Goal: Task Accomplishment & Management: Use online tool/utility

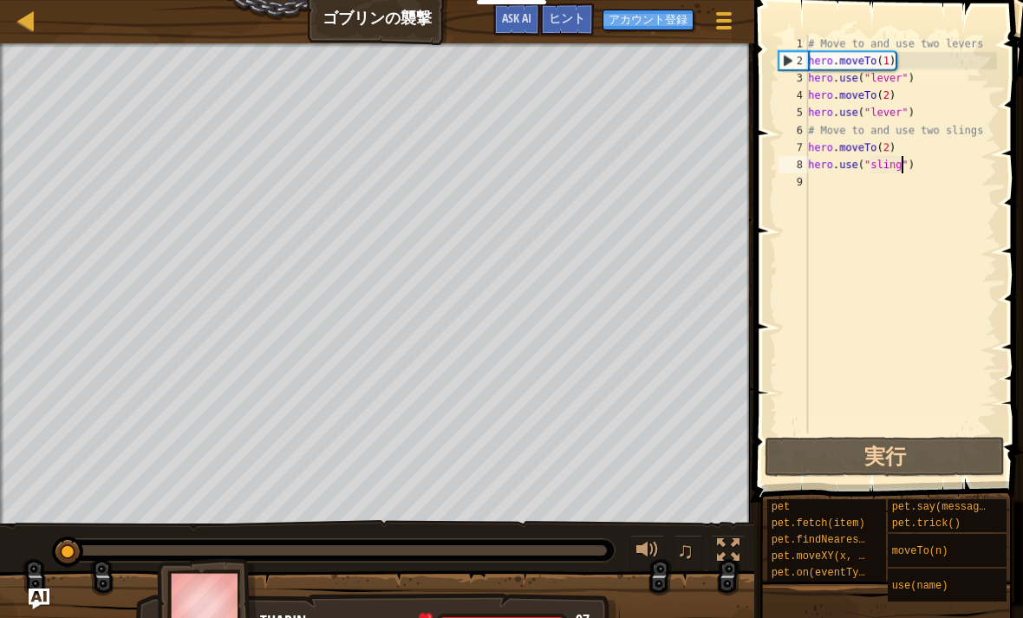
scroll to position [9, 0]
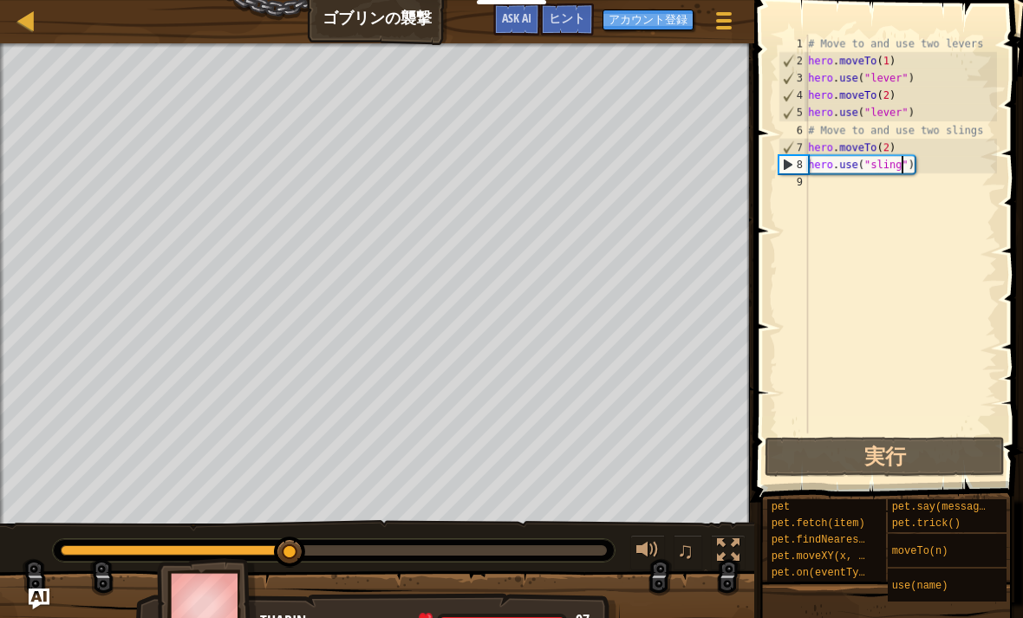
click at [959, 460] on button "実行" at bounding box center [885, 457] width 240 height 40
click at [583, 15] on span "ヒント" at bounding box center [567, 18] width 36 height 16
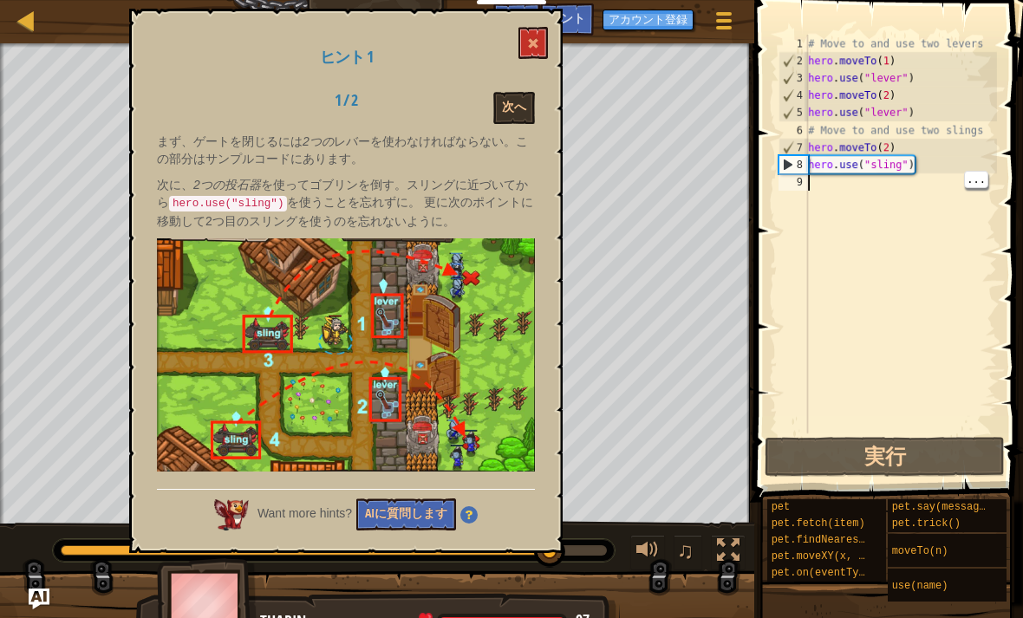
click at [519, 57] on button at bounding box center [533, 43] width 29 height 32
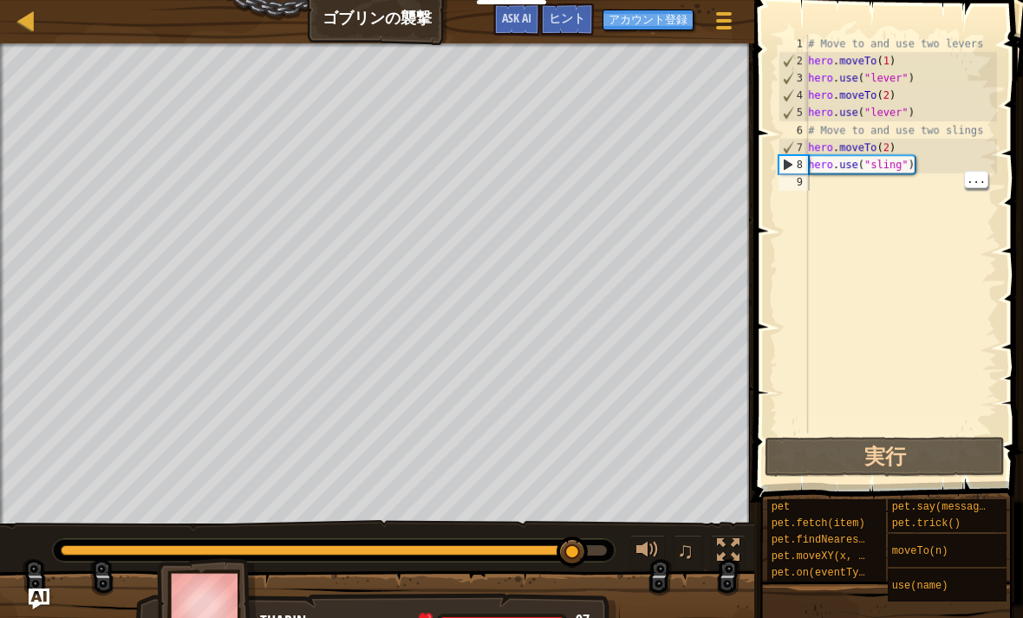
select select "ja"
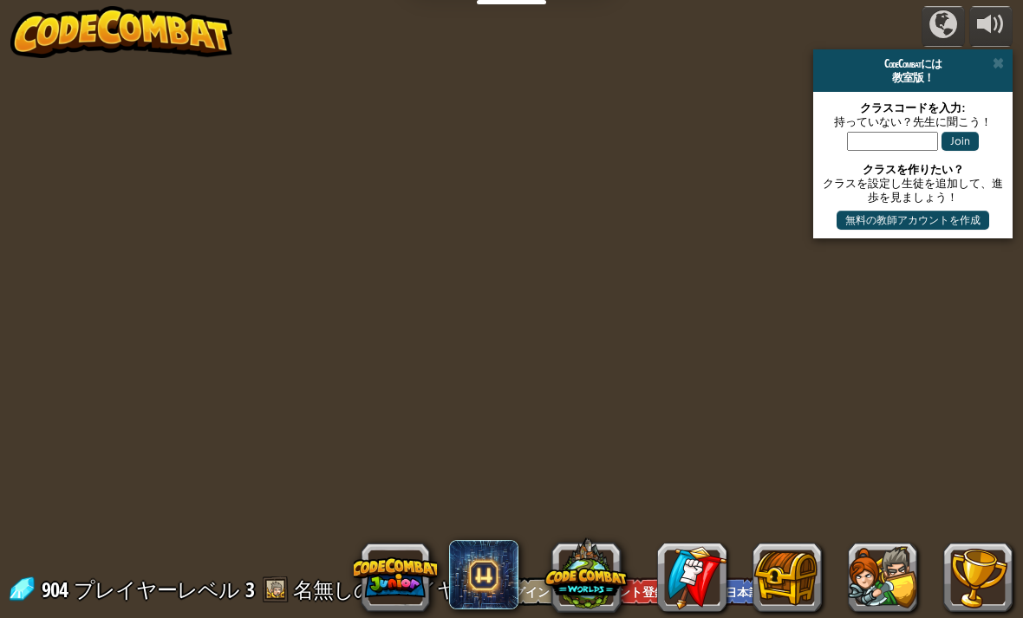
select select "ja"
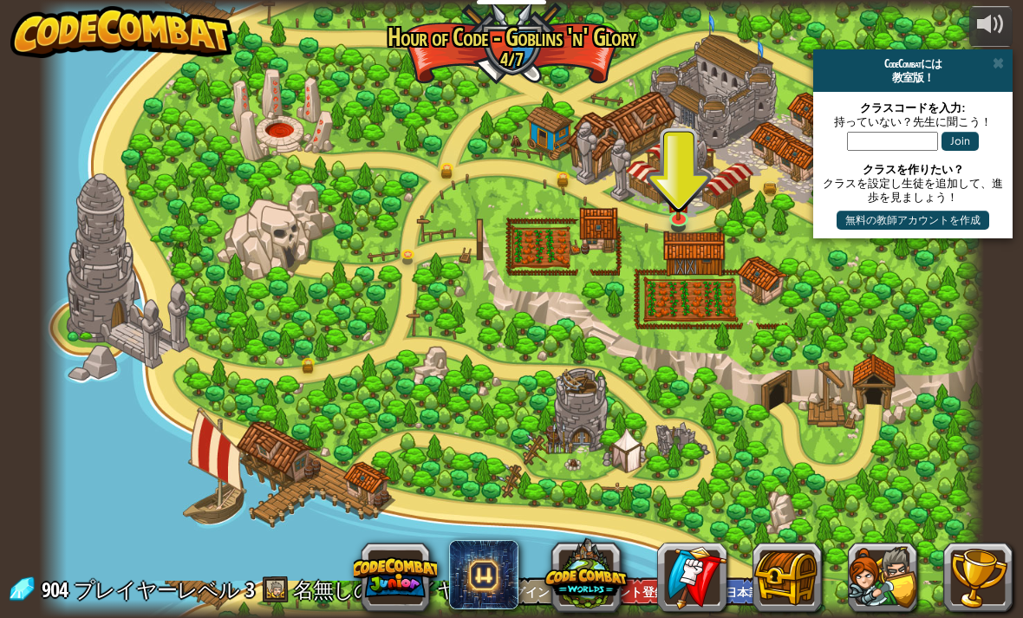
click at [669, 219] on link at bounding box center [680, 221] width 35 height 26
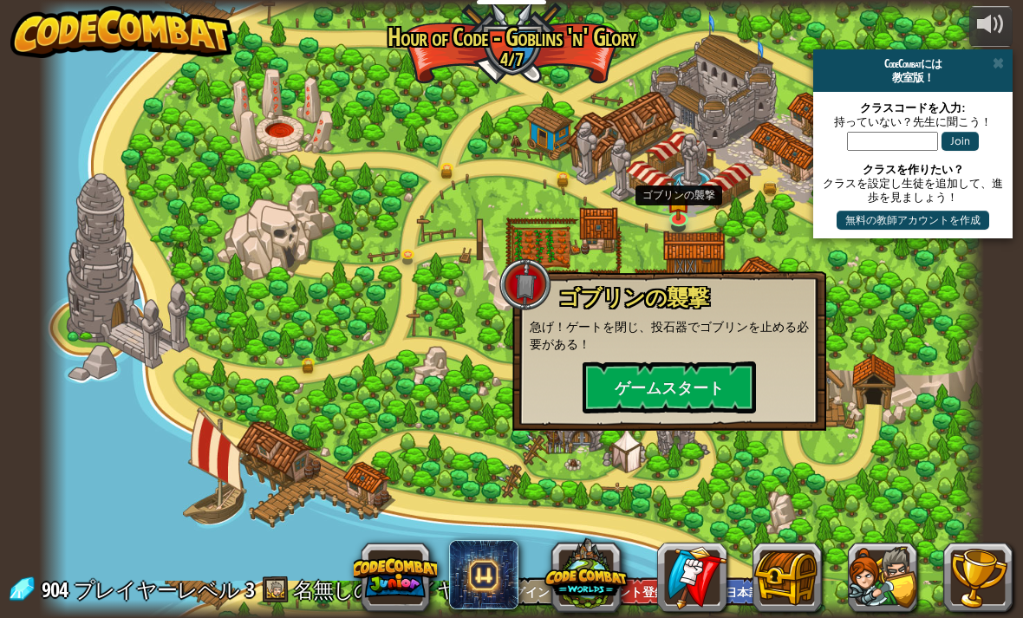
click at [643, 375] on button "ゲームスタート" at bounding box center [669, 388] width 173 height 52
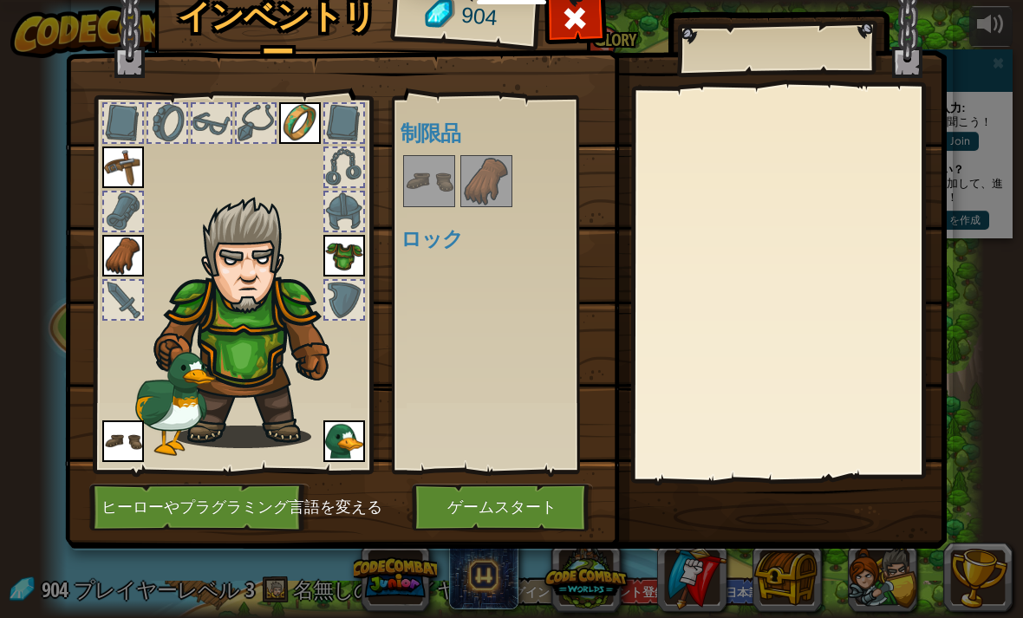
click at [529, 507] on button "ゲームスタート" at bounding box center [502, 508] width 181 height 48
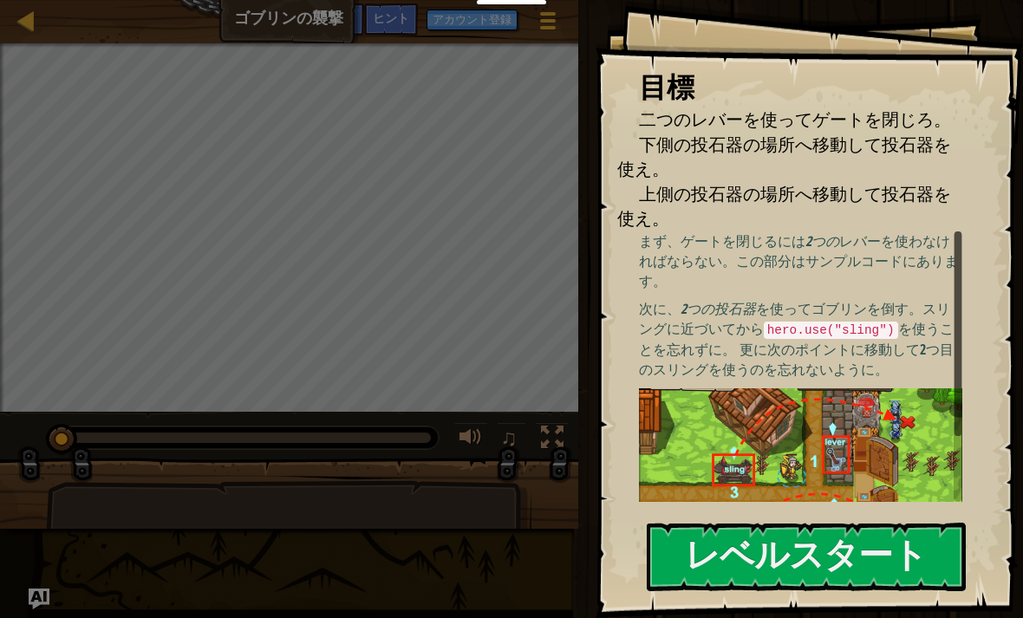
click at [886, 435] on img at bounding box center [800, 488] width 323 height 200
click at [894, 562] on button "レベルスタート" at bounding box center [806, 557] width 319 height 69
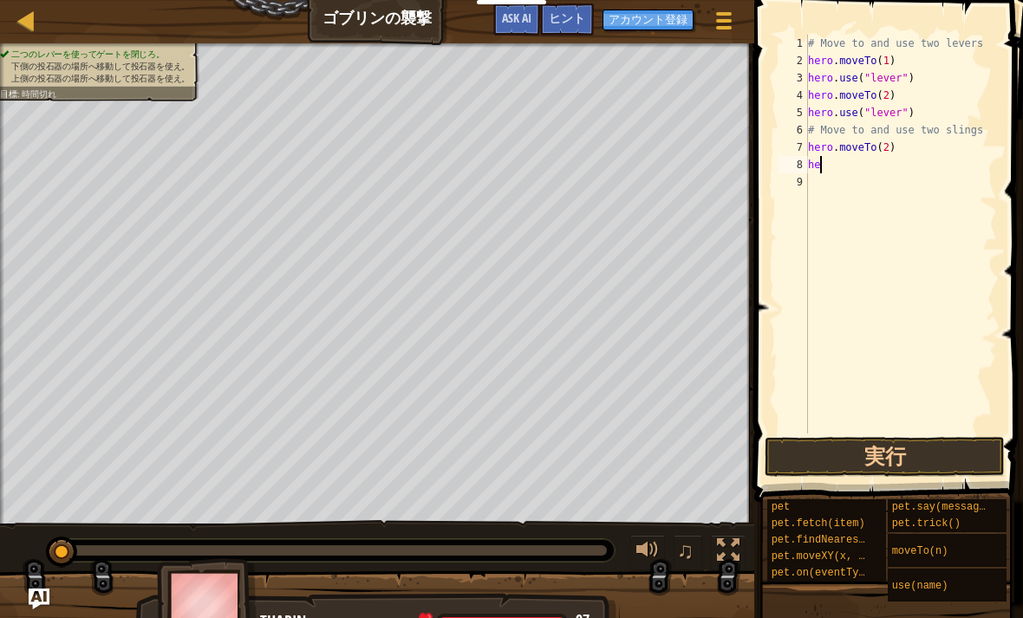
type textarea "h"
click at [914, 153] on div "# Move to and use two levers hero . moveTo ( 1 ) hero . use ( "lever" ) hero . …" at bounding box center [901, 252] width 193 height 434
type textarea "hero.moveTo(2)"
type textarea "h"
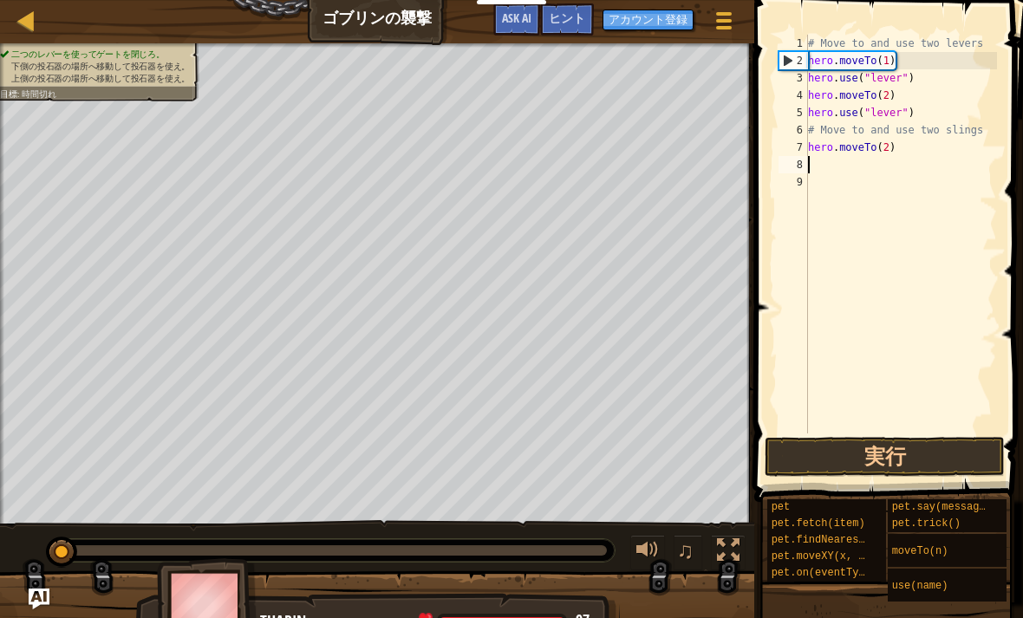
click at [940, 465] on button "実行" at bounding box center [885, 457] width 240 height 40
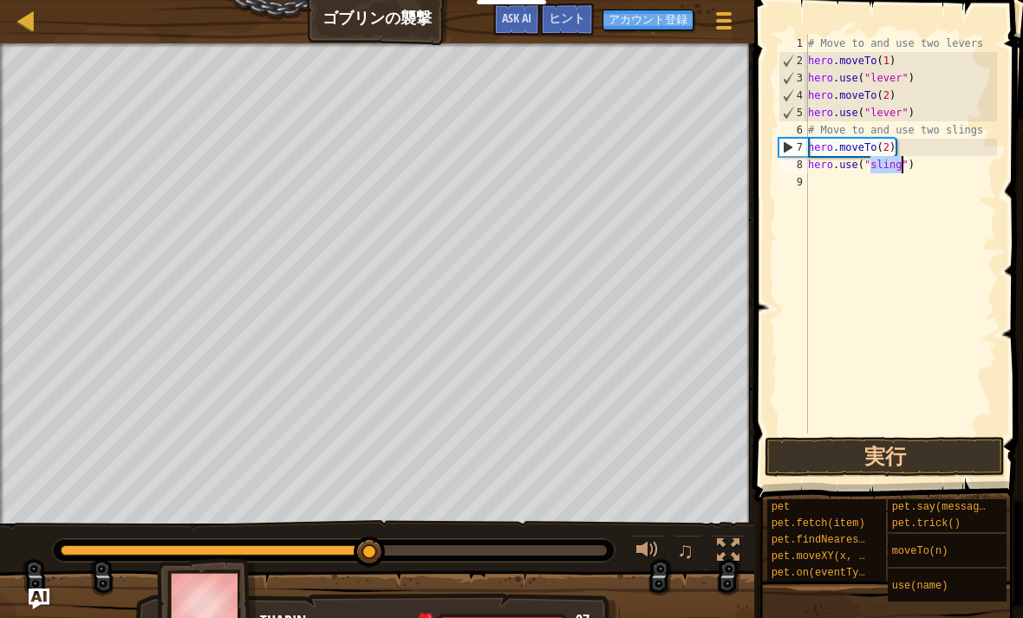
click at [921, 463] on button "実行" at bounding box center [885, 457] width 240 height 40
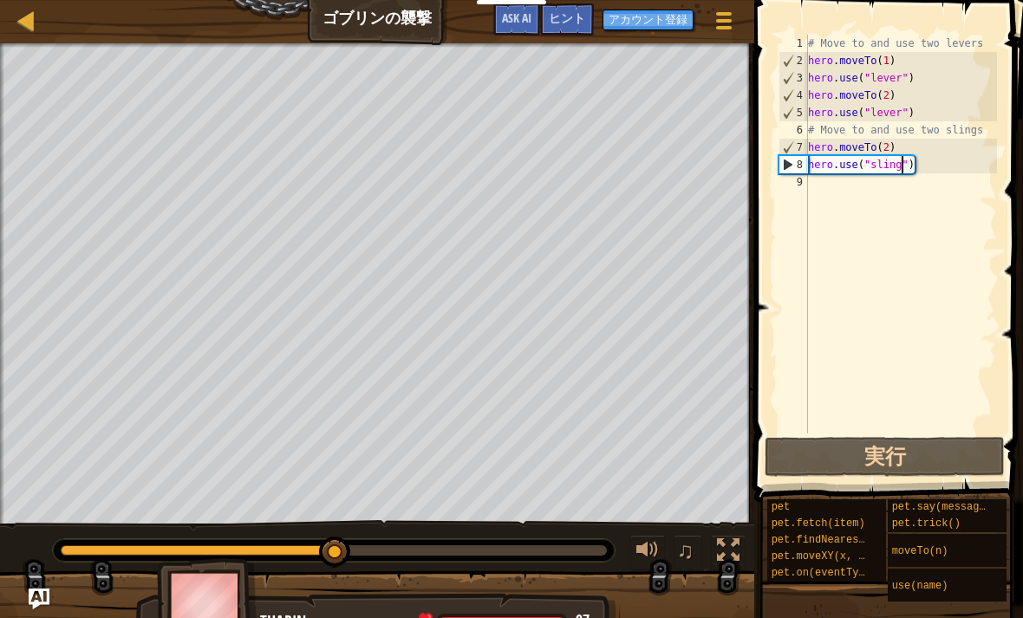
click at [512, 16] on span "Ask AI" at bounding box center [516, 18] width 29 height 16
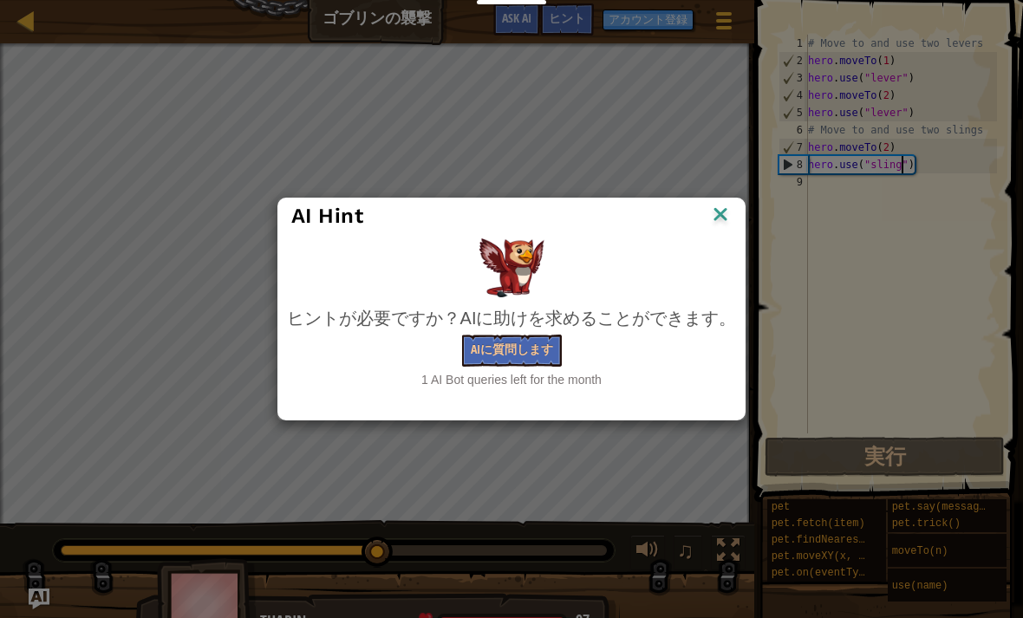
click at [717, 203] on img at bounding box center [720, 216] width 23 height 26
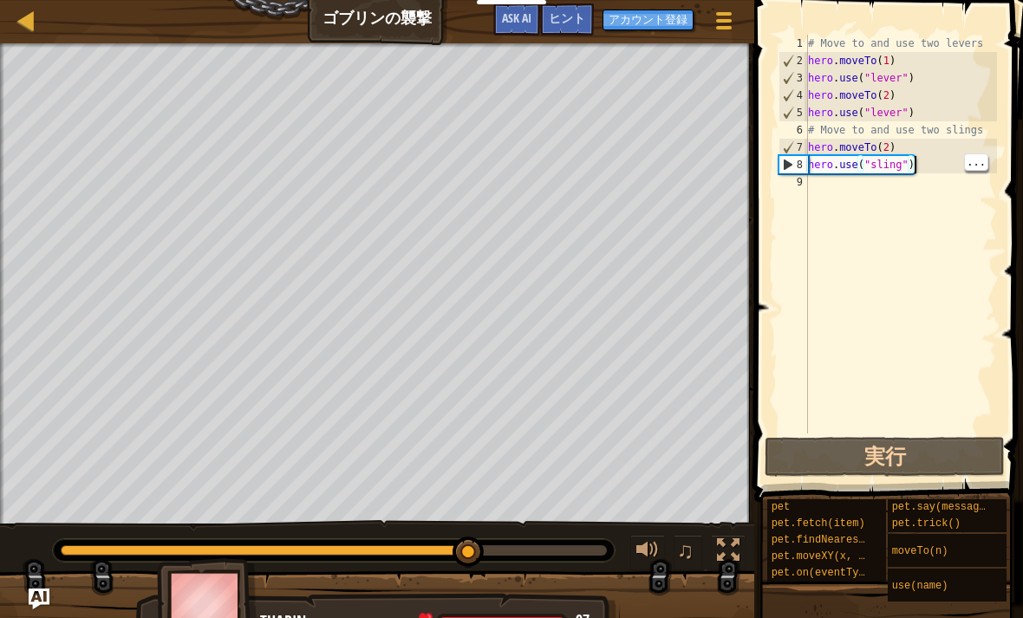
click at [921, 160] on div "# Move to and use two levers hero . moveTo ( 1 ) hero . use ( "lever" ) hero . …" at bounding box center [901, 252] width 193 height 434
click at [918, 164] on div "# Move to and use two levers hero . moveTo ( 1 ) hero . use ( "lever" ) hero . …" at bounding box center [901, 252] width 193 height 434
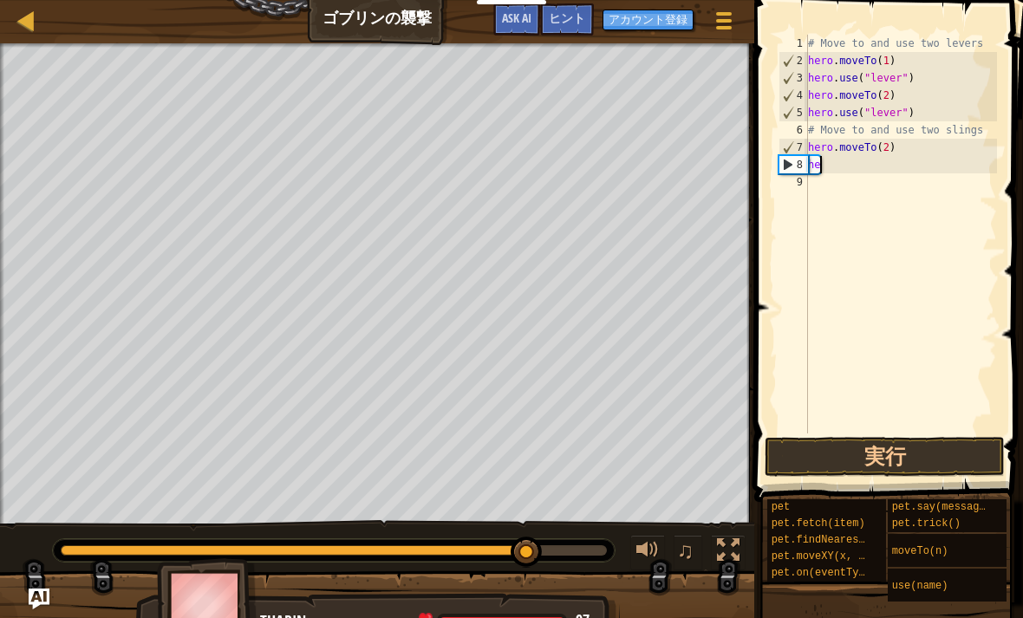
type textarea "h"
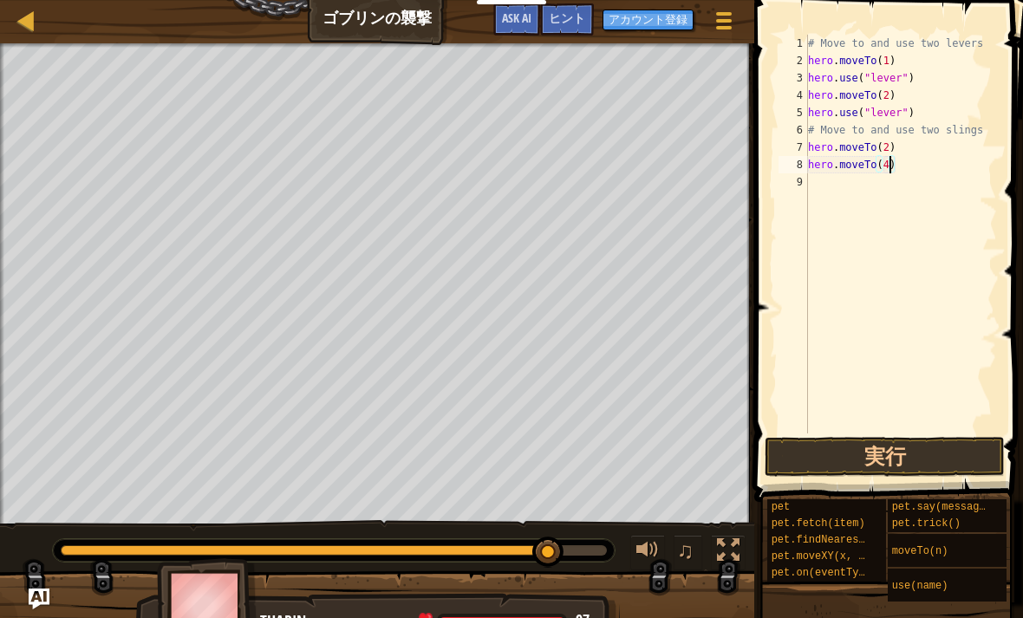
scroll to position [9, 6]
type textarea "hero.moveTo(4)"
click at [900, 454] on button "実行" at bounding box center [885, 457] width 240 height 40
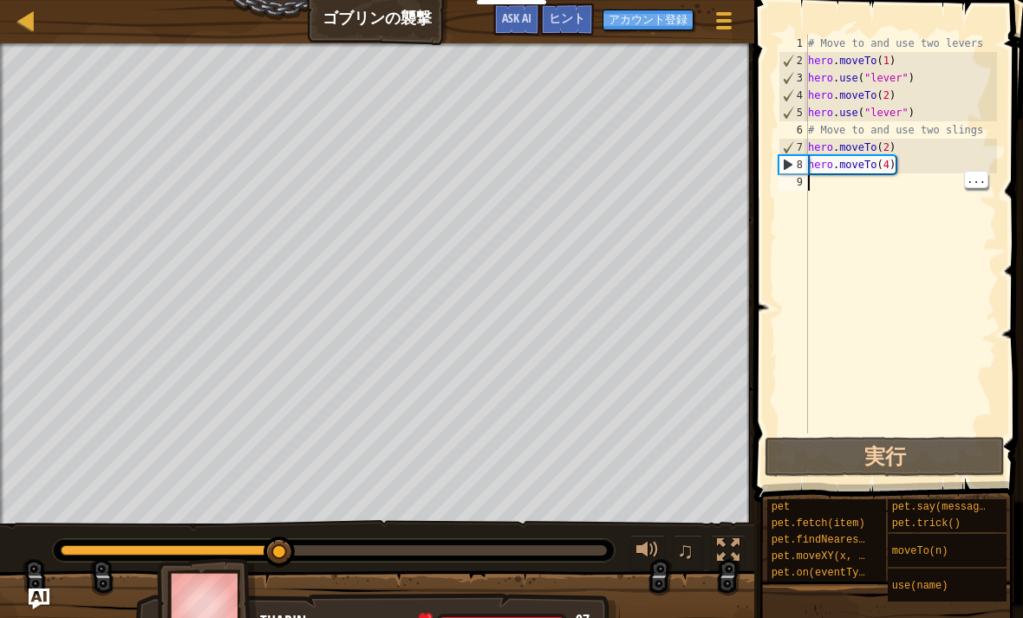
scroll to position [9, 0]
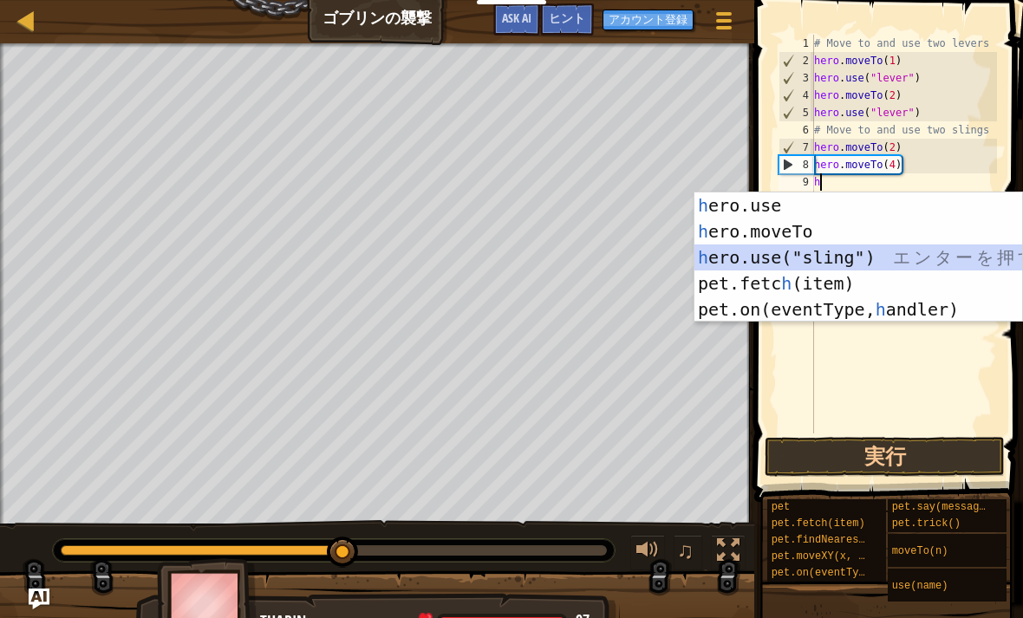
type textarea "hero.use("sling")"
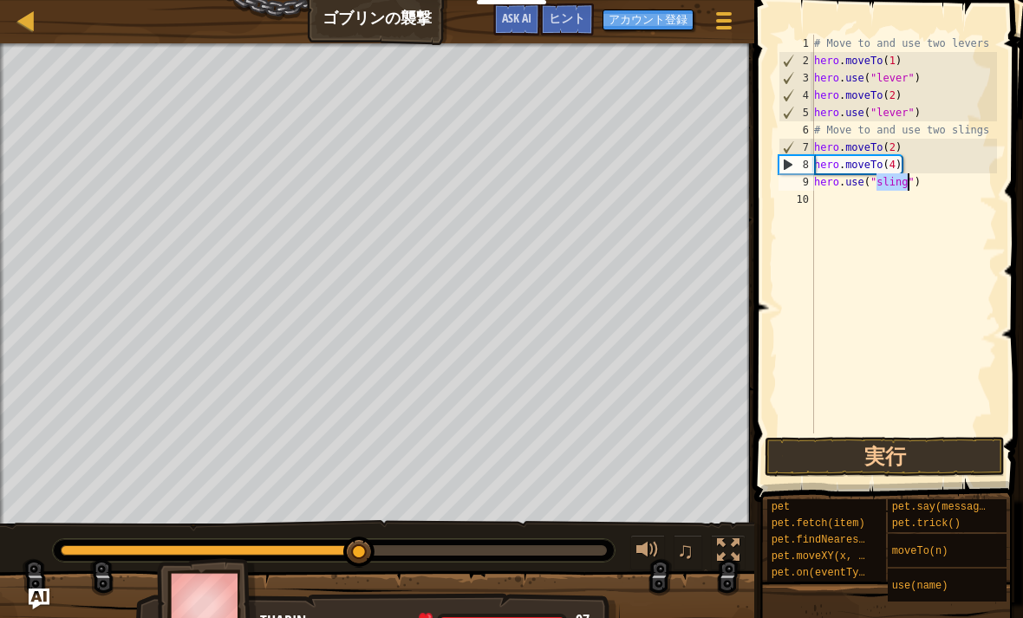
click at [933, 447] on button "実行" at bounding box center [885, 457] width 240 height 40
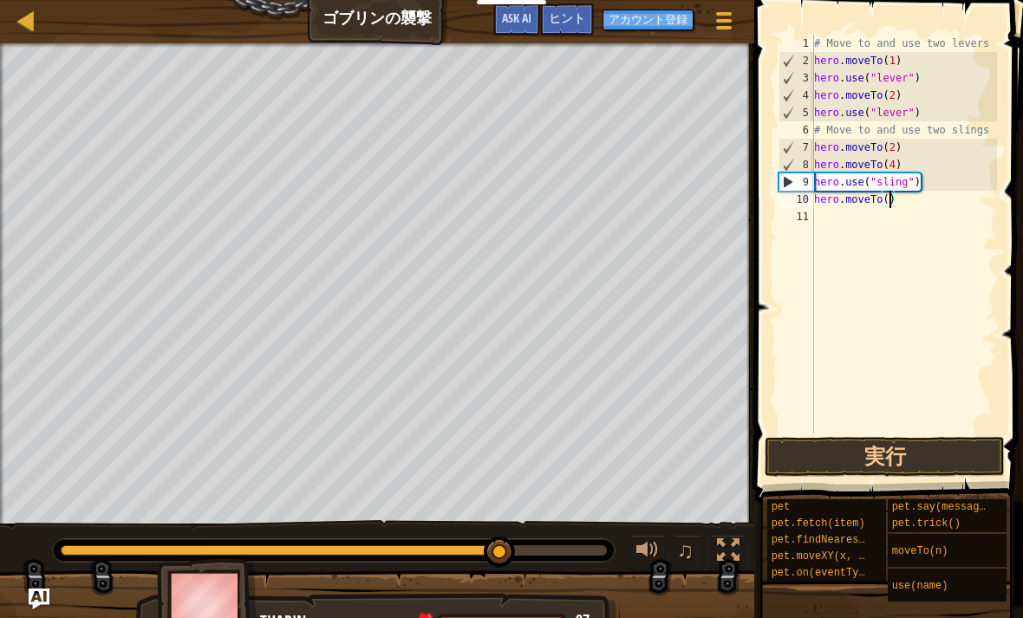
scroll to position [9, 6]
type textarea "hero.moveTo(3)"
click at [927, 449] on button "実行" at bounding box center [885, 457] width 240 height 40
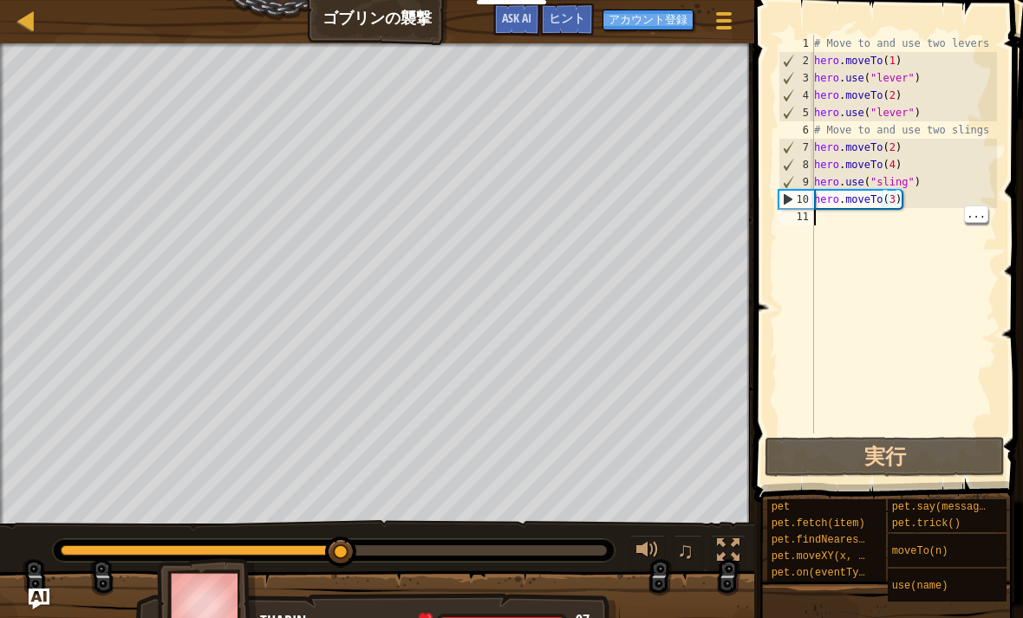
scroll to position [9, 0]
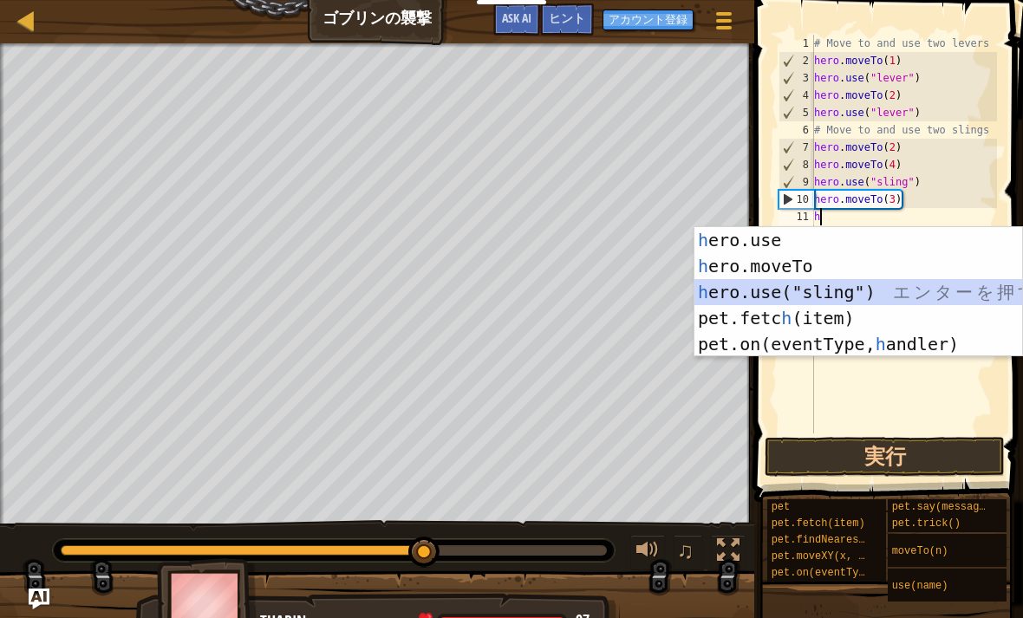
type textarea "hero.use("sling")"
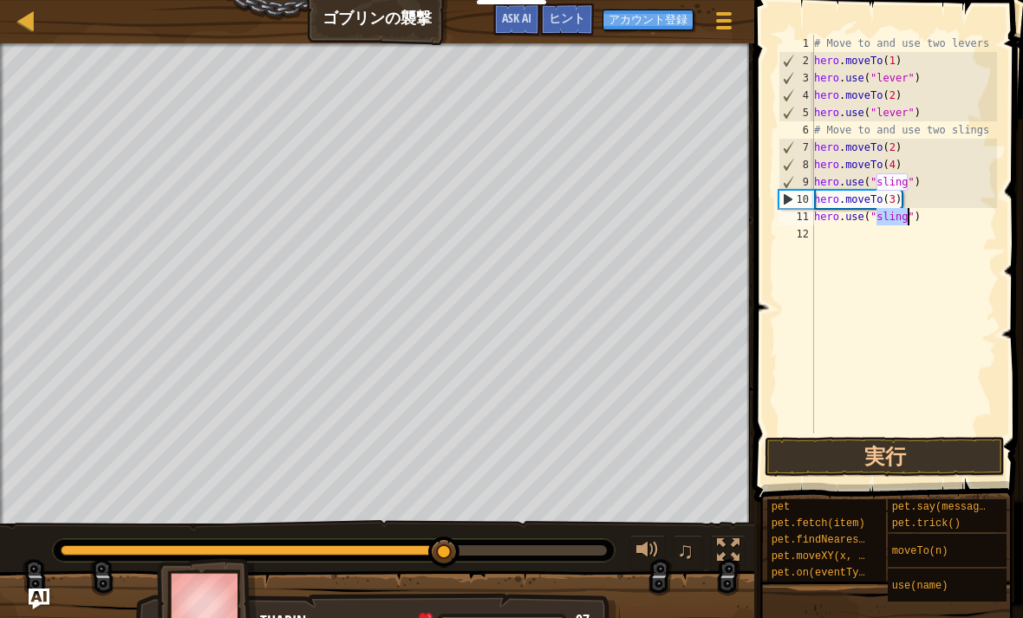
click at [933, 463] on button "実行" at bounding box center [885, 457] width 240 height 40
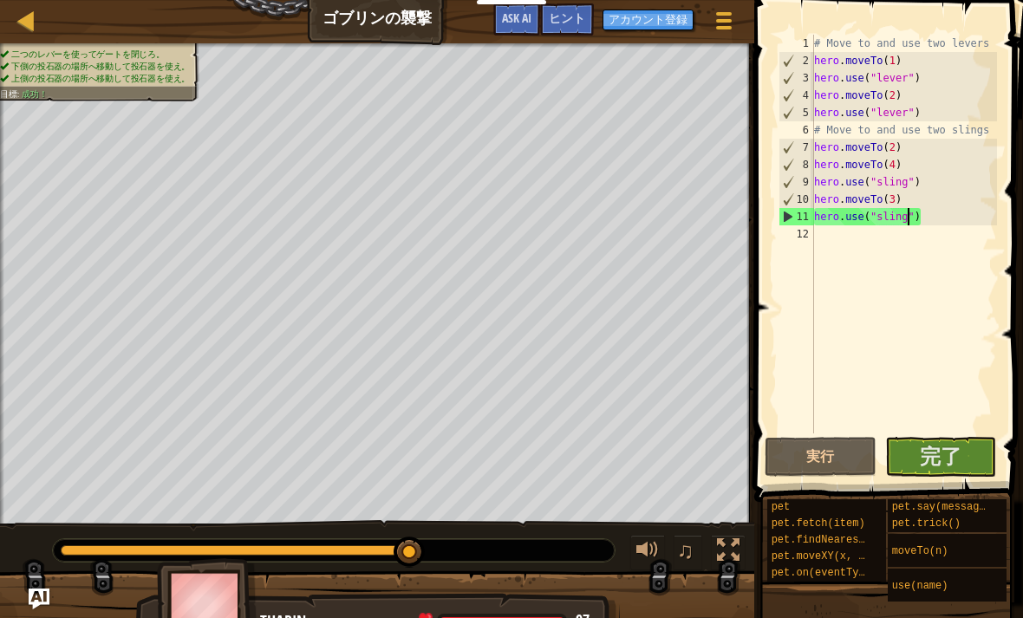
click at [963, 452] on button "完了" at bounding box center [941, 457] width 112 height 40
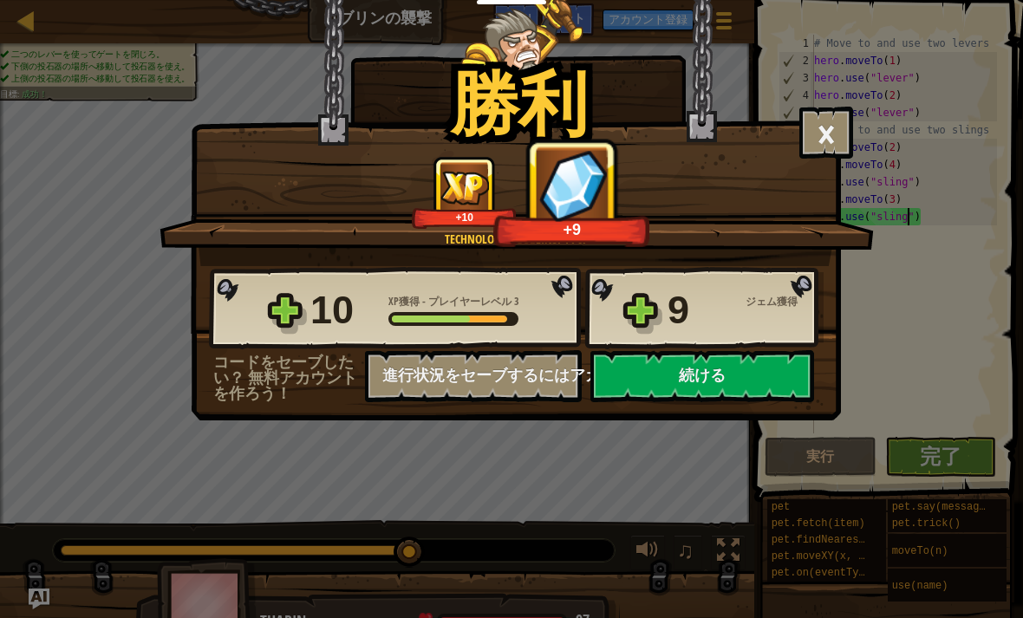
click at [747, 376] on button "続ける" at bounding box center [703, 376] width 224 height 52
select select "ja"
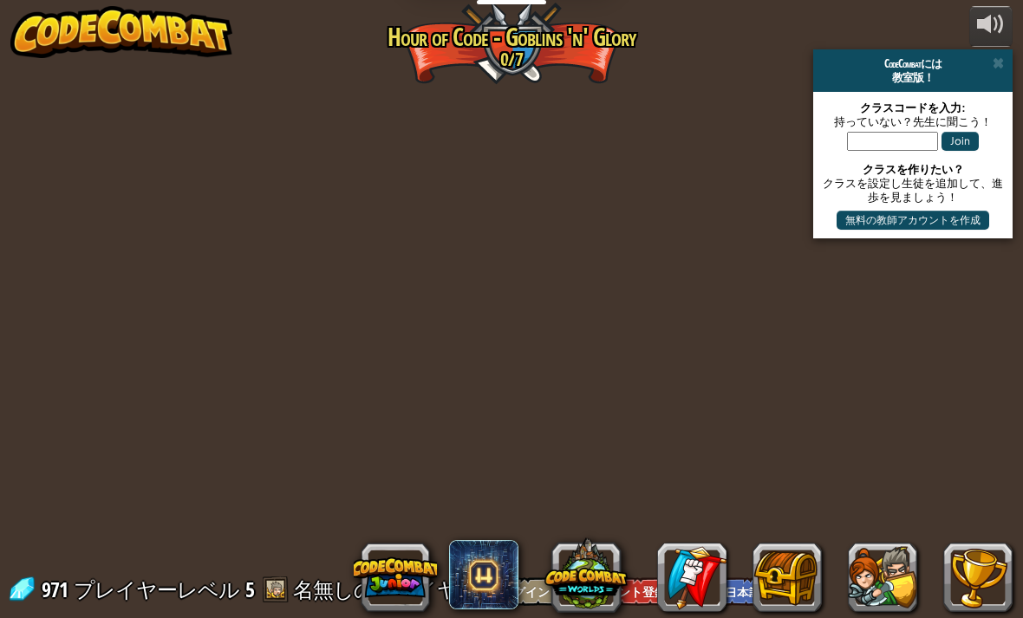
select select "ja"
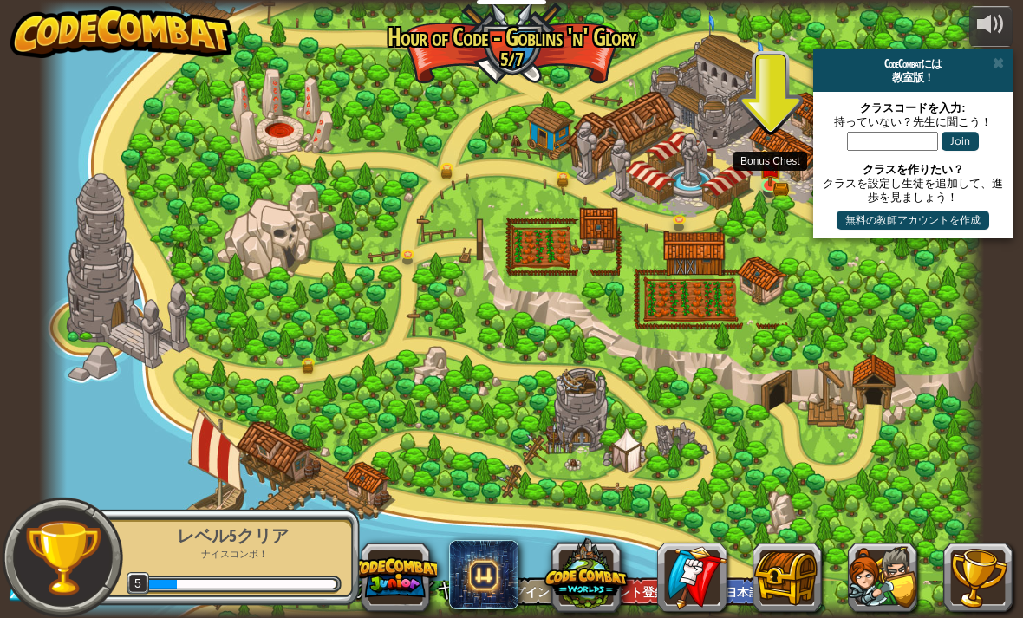
click at [772, 177] on img at bounding box center [770, 167] width 23 height 38
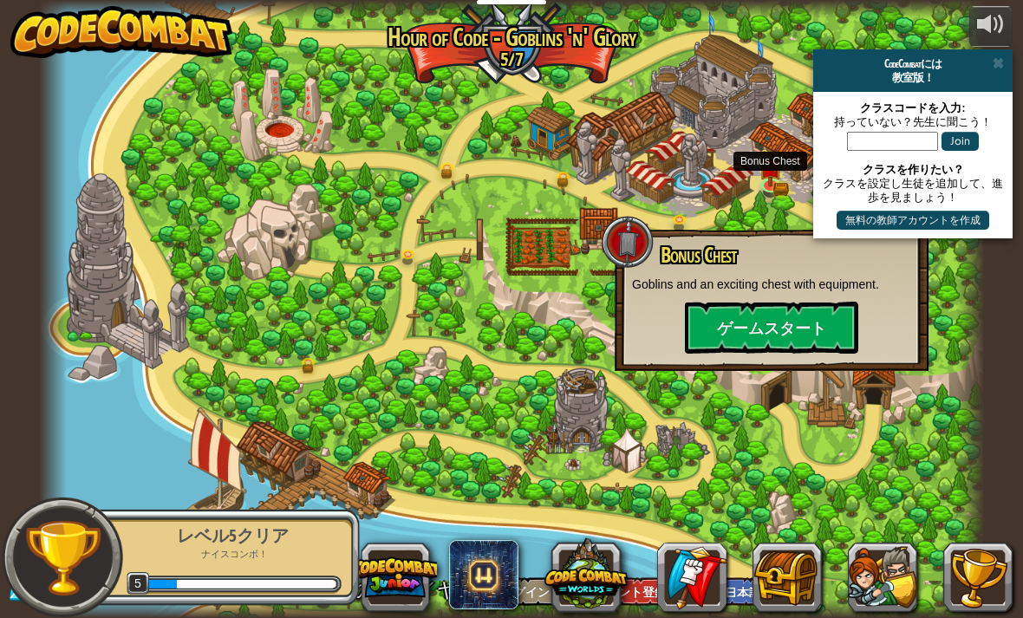
click at [783, 328] on button "ゲームスタート" at bounding box center [771, 328] width 173 height 52
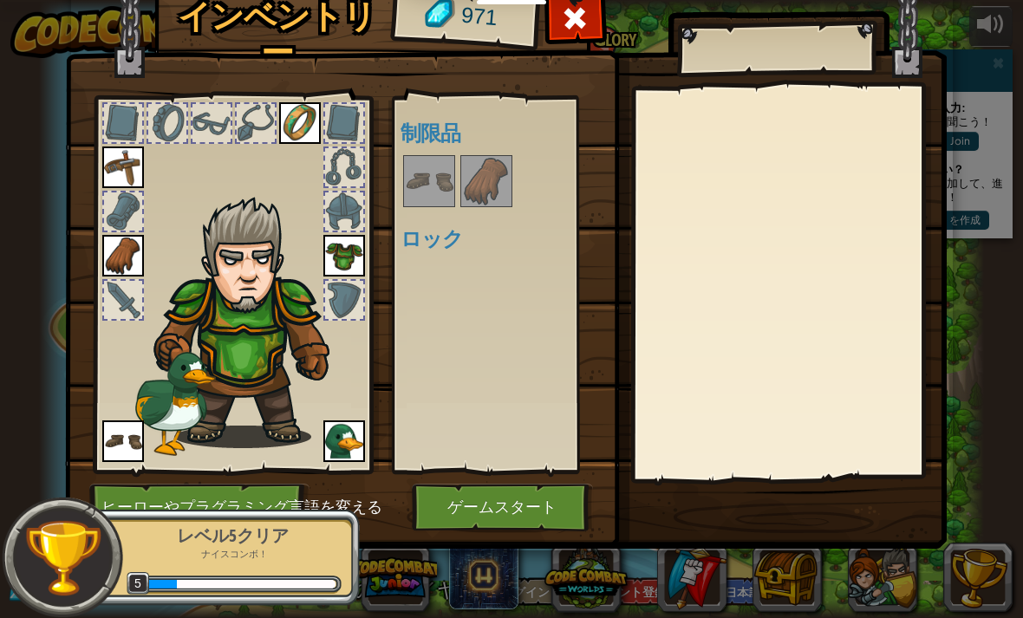
click at [499, 509] on button "ゲームスタート" at bounding box center [502, 508] width 181 height 48
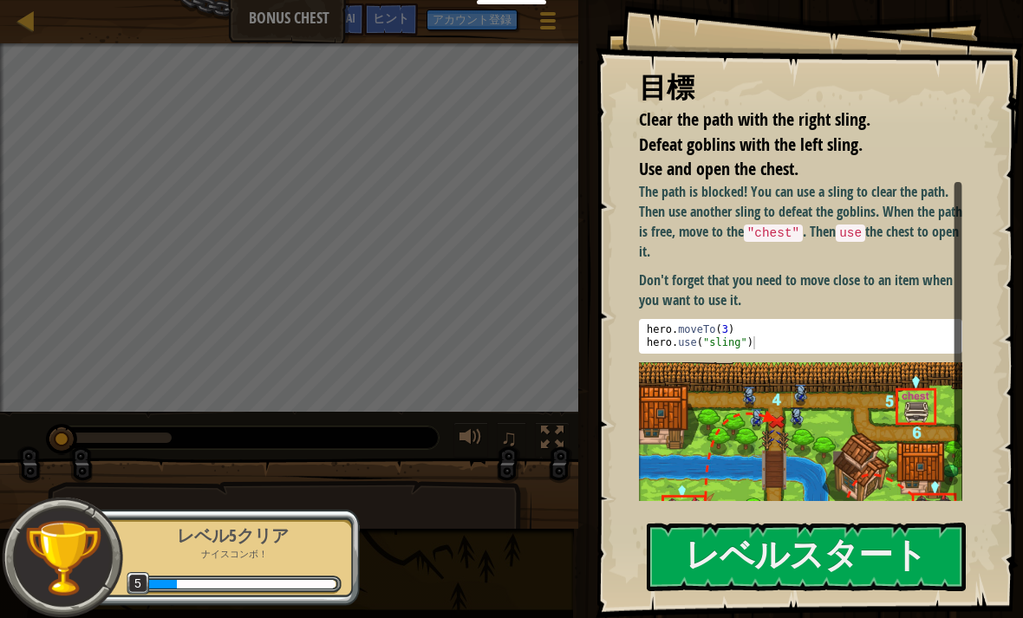
click at [911, 577] on button "レベルスタート" at bounding box center [806, 557] width 319 height 69
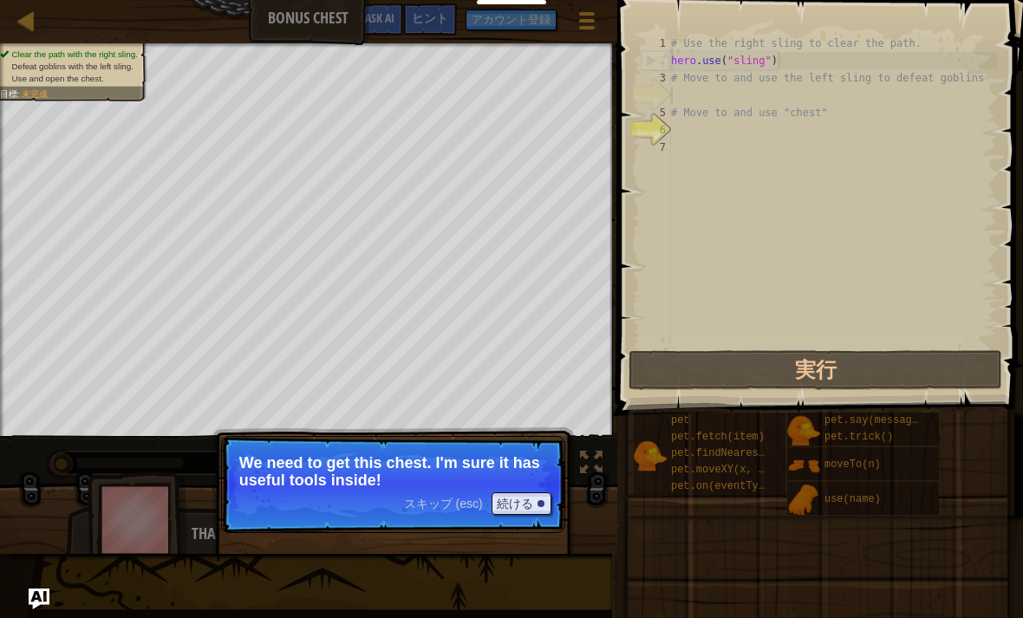
click at [858, 351] on button "実行" at bounding box center [816, 370] width 374 height 40
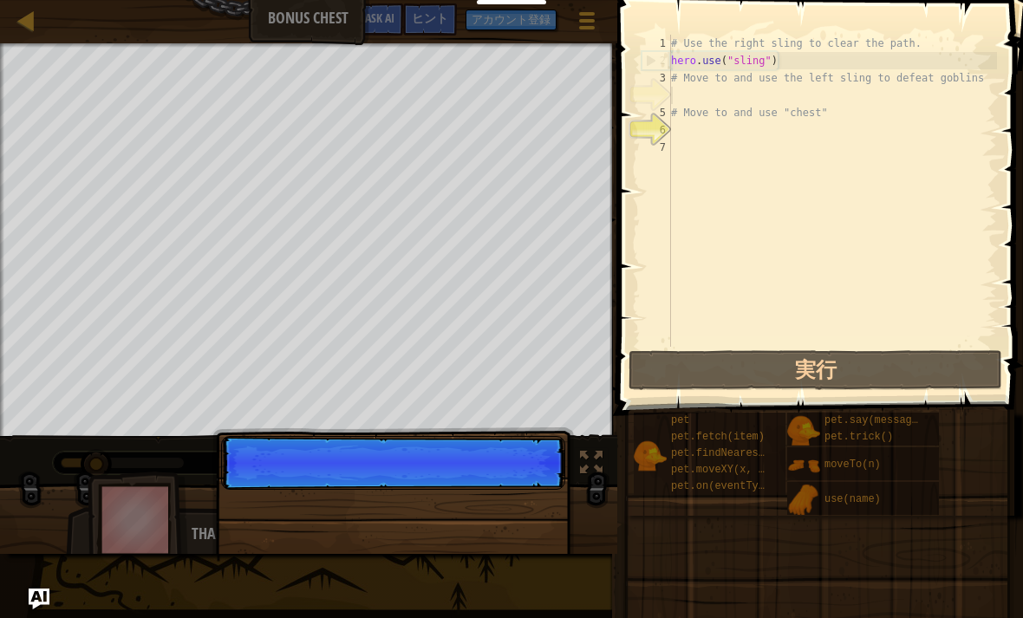
scroll to position [9, 0]
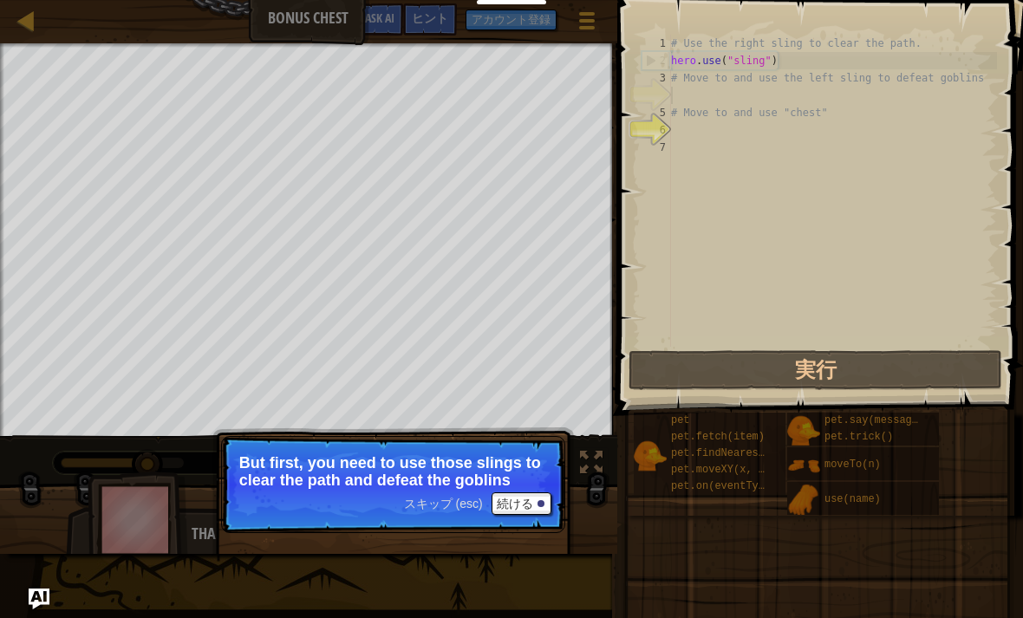
click at [878, 362] on button "実行" at bounding box center [816, 370] width 374 height 40
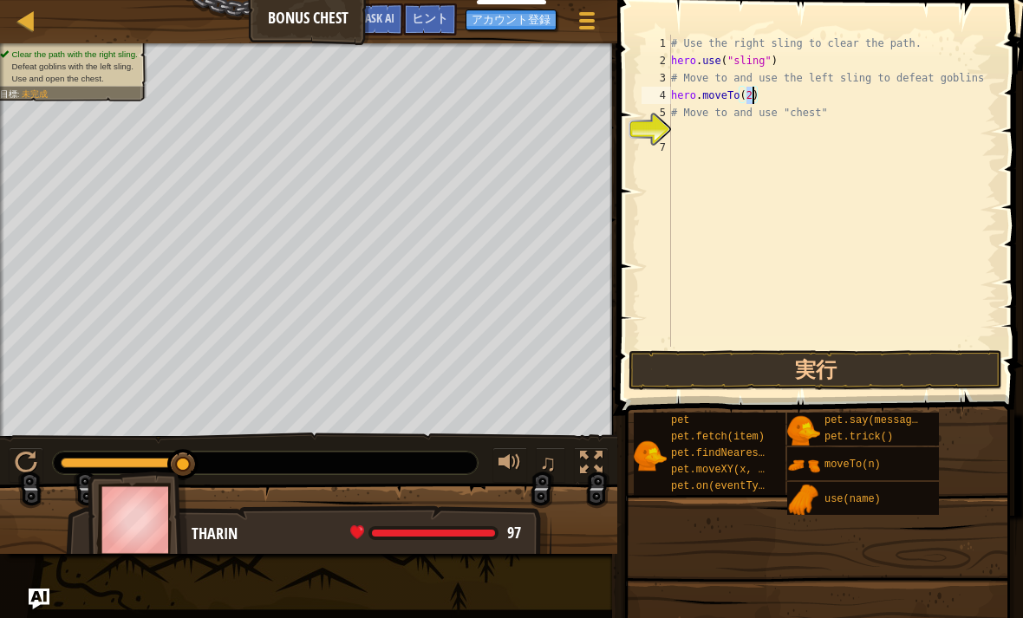
click at [871, 359] on button "実行" at bounding box center [816, 370] width 374 height 40
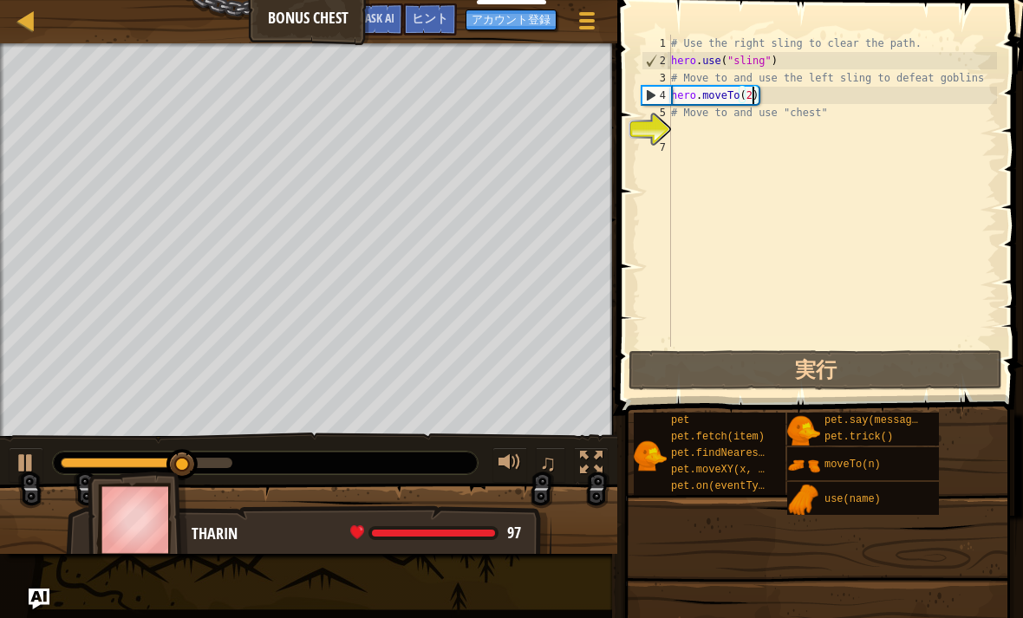
type textarea "# Move to and use "chest""
click at [677, 141] on div "# Use the right sling to clear the path. hero . use ( "sling" ) # Move to and u…" at bounding box center [833, 208] width 330 height 347
click at [683, 123] on div "# Use the right sling to clear the path. hero . use ( "sling" ) # Move to and u…" at bounding box center [833, 208] width 330 height 347
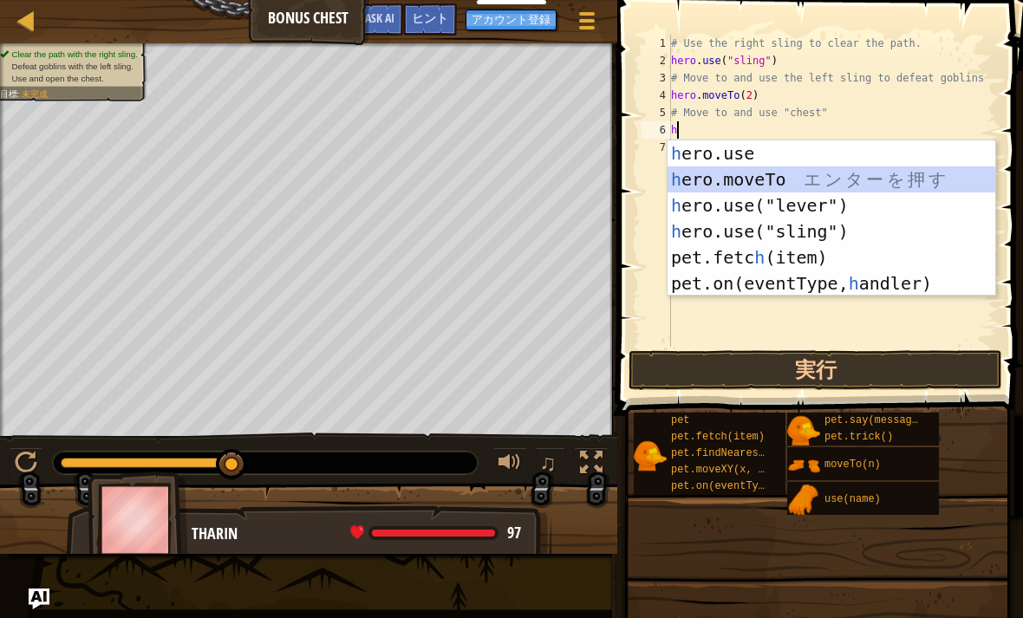
type textarea "hero.moveTo(2)"
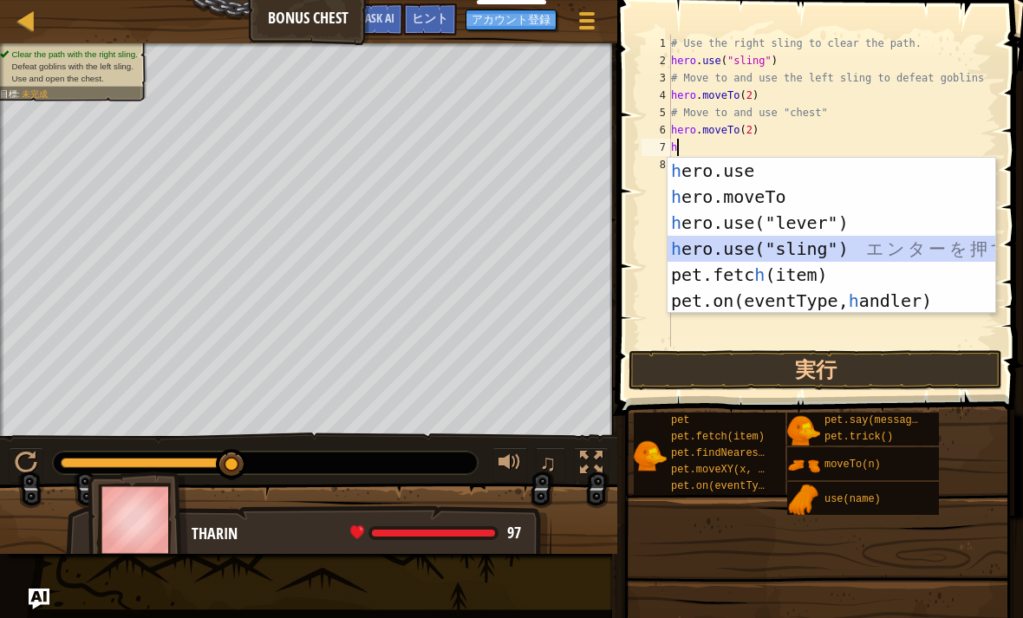
type textarea "hero.use("sling")"
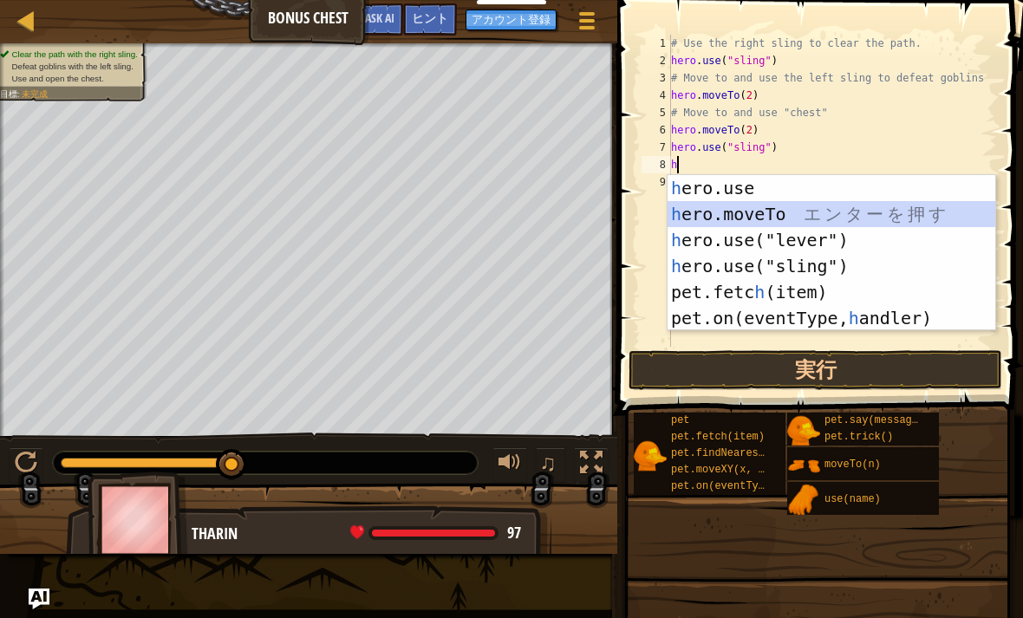
type textarea "hero.moveTo(2)"
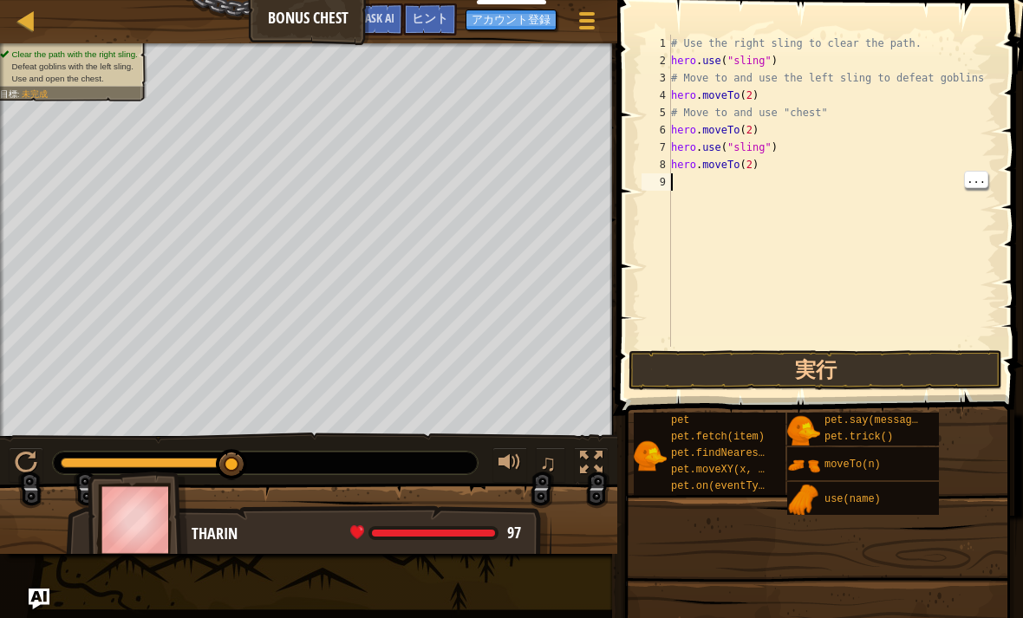
click at [757, 129] on div "# Use the right sling to clear the path. hero . use ( "sling" ) # Move to and u…" at bounding box center [833, 208] width 330 height 347
click at [748, 130] on div "# Use the right sling to clear the path. hero . use ( "sling" ) # Move to and u…" at bounding box center [833, 208] width 330 height 347
type textarea "h"
type textarea "hero.moveTo(3)"
type textarea "hero.moveTo(4)"
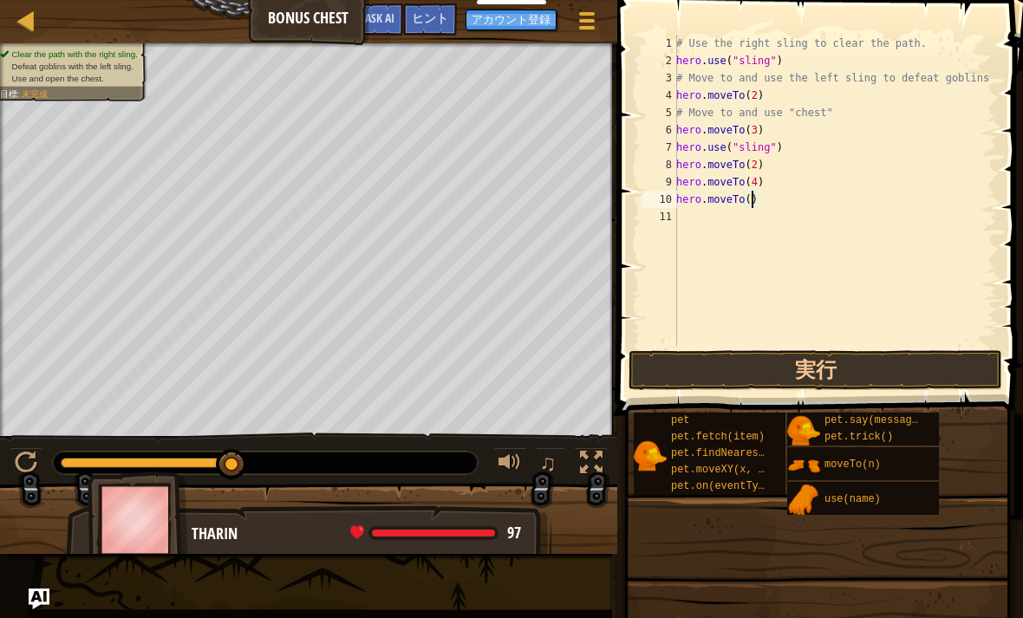
scroll to position [9, 6]
type textarea "hero.moveTo(6)"
click at [847, 370] on button "実行" at bounding box center [816, 370] width 374 height 40
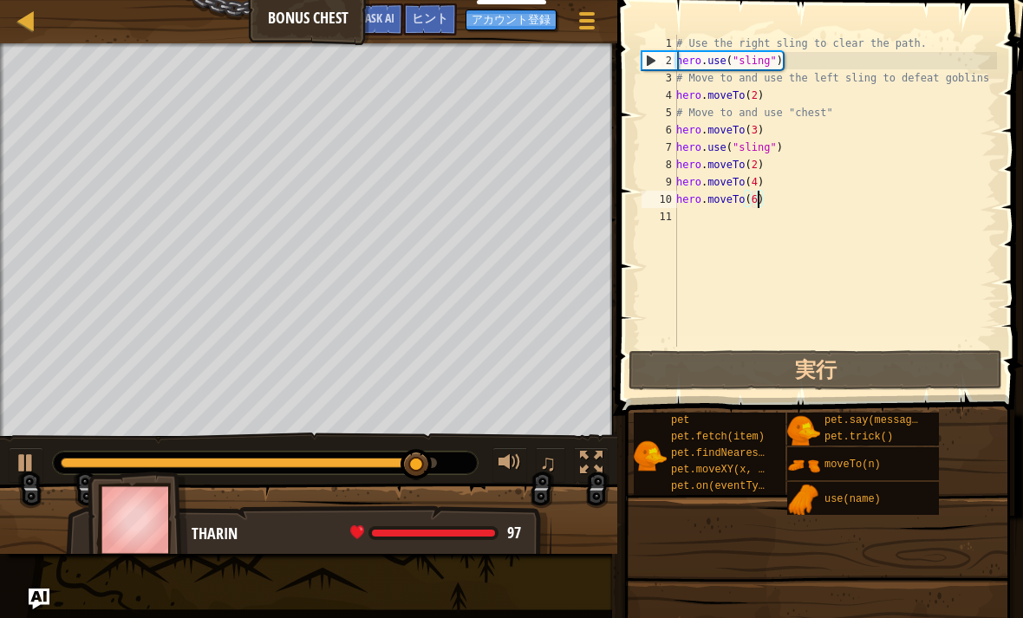
scroll to position [9, 0]
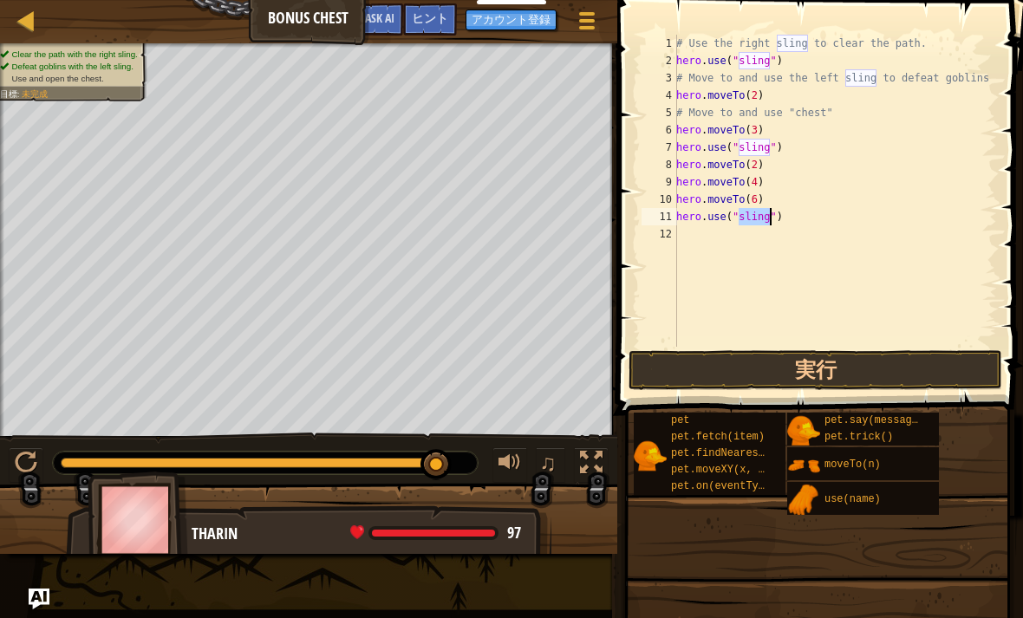
click at [764, 383] on button "実行" at bounding box center [816, 370] width 374 height 40
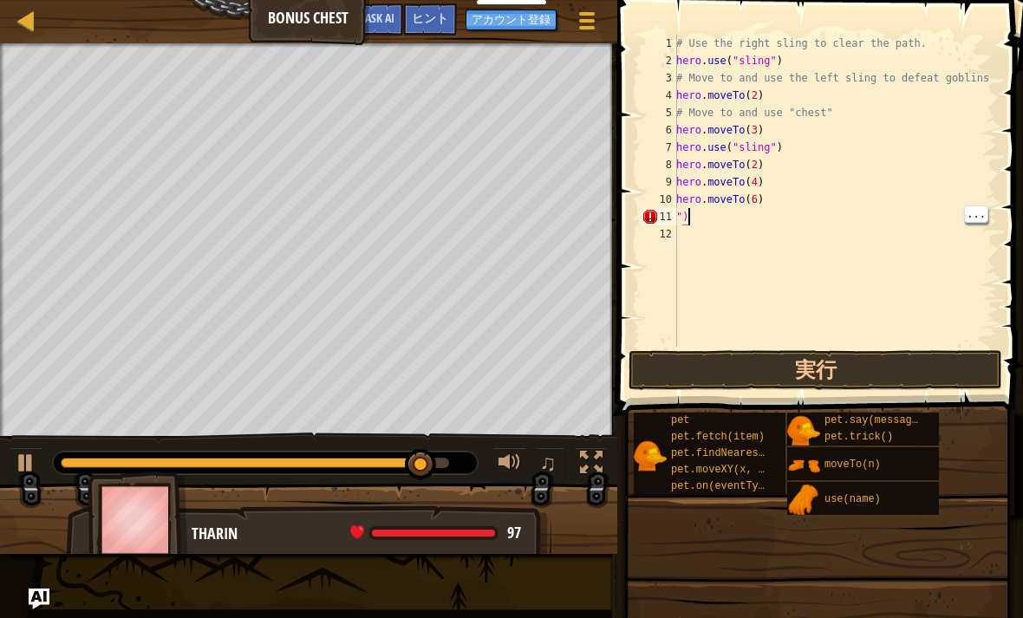
type textarea """
click at [884, 364] on button "実行" at bounding box center [816, 370] width 374 height 40
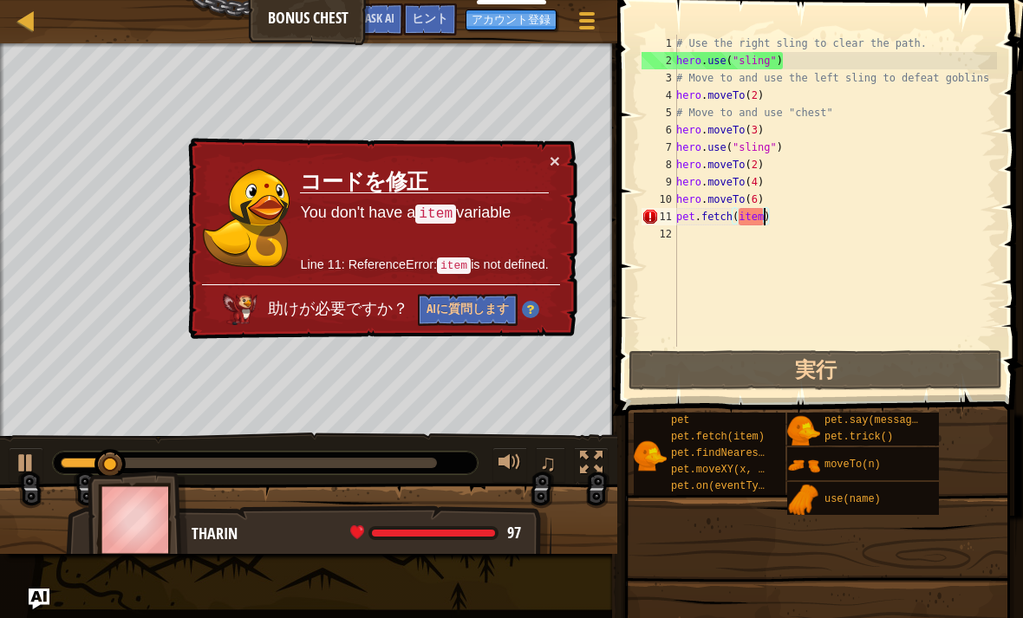
click at [558, 165] on button "×" at bounding box center [555, 161] width 10 height 18
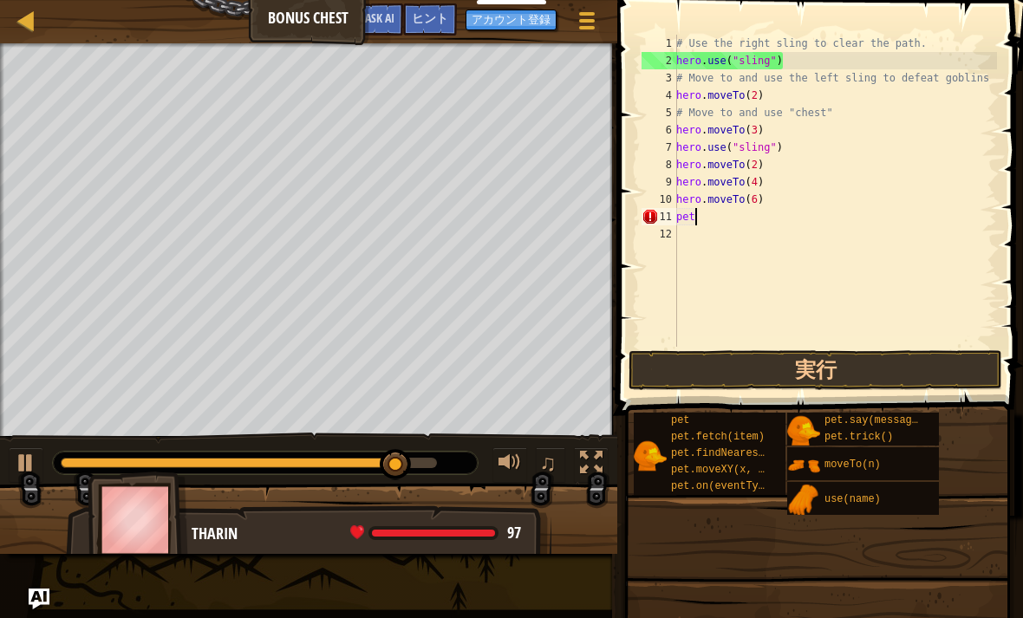
type textarea "p"
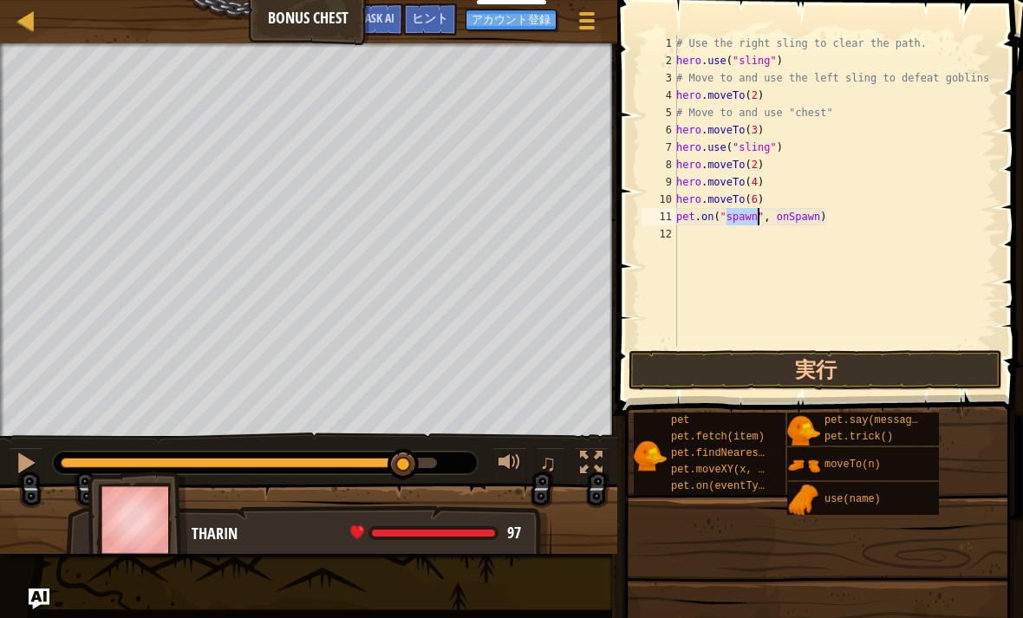
click at [913, 362] on button "実行" at bounding box center [816, 370] width 374 height 40
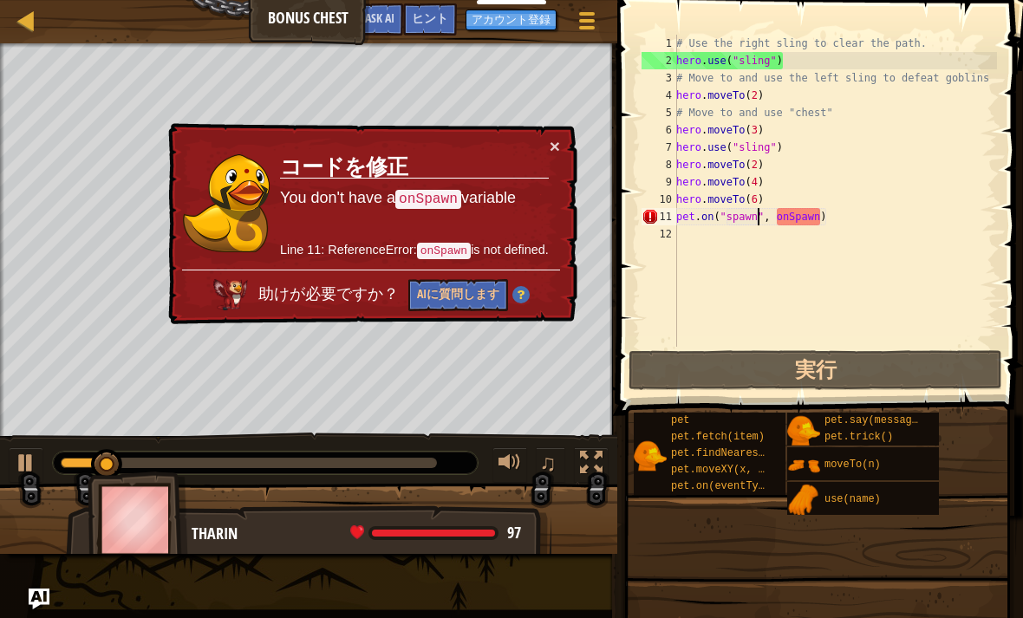
click at [554, 137] on button "×" at bounding box center [555, 146] width 10 height 18
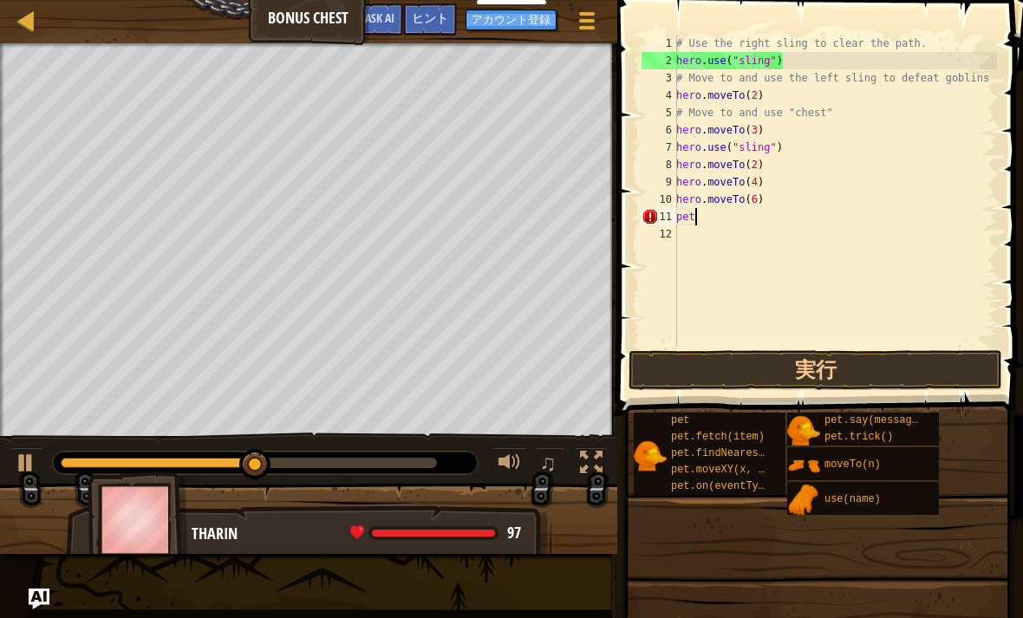
type textarea "p"
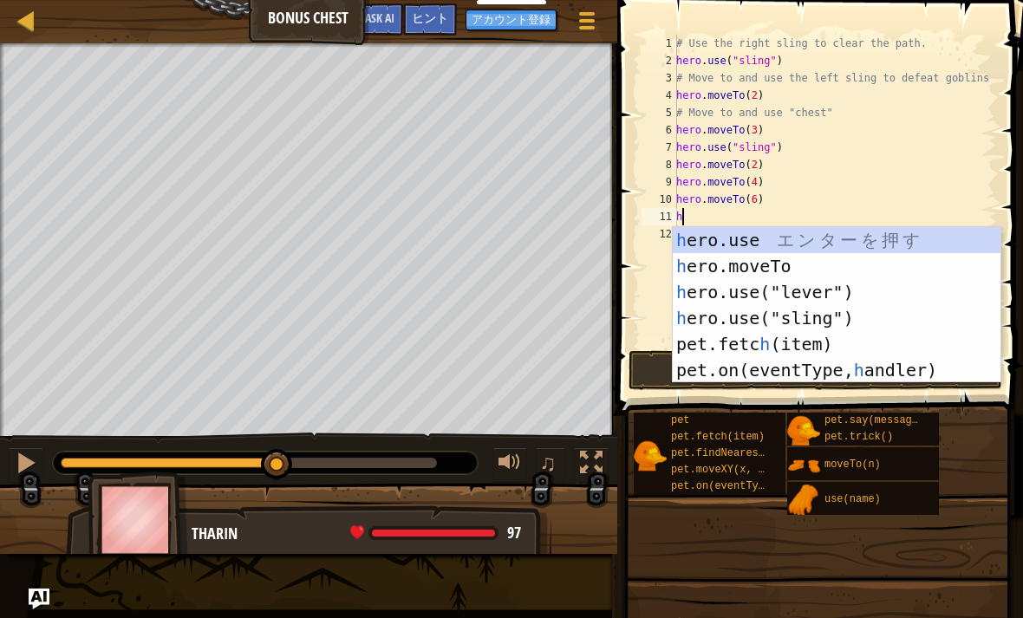
type textarea "hero.use("sling")"
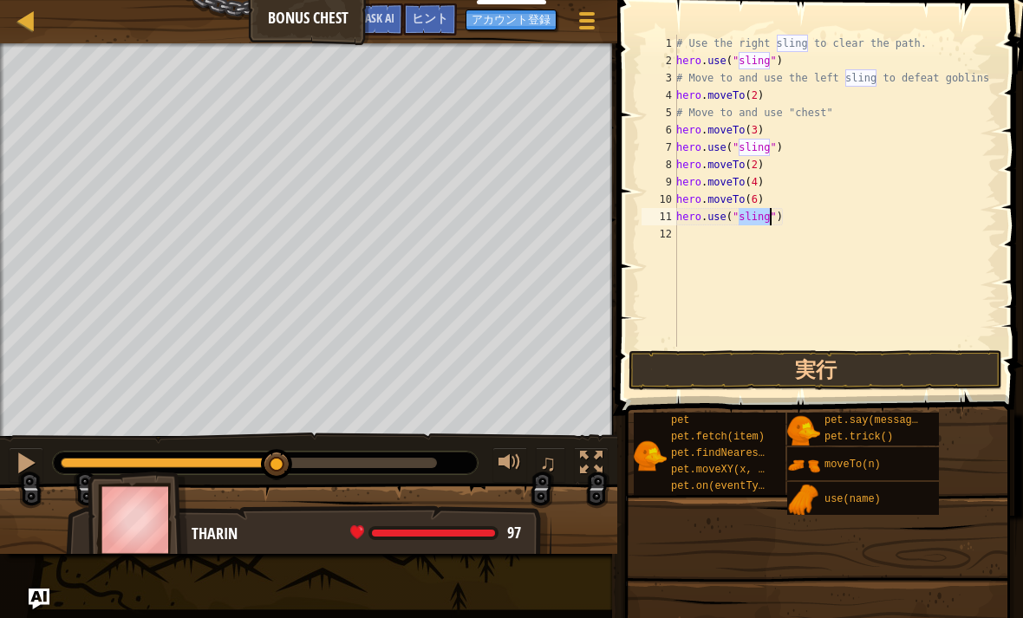
click at [698, 362] on button "実行" at bounding box center [816, 370] width 374 height 40
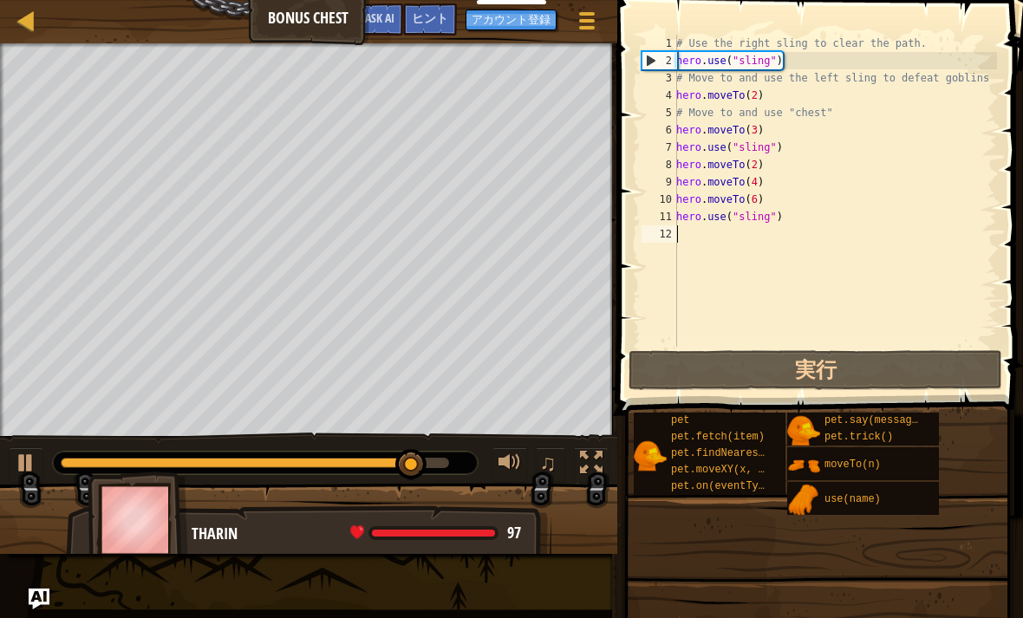
click at [418, 10] on div "ヒント" at bounding box center [430, 19] width 54 height 32
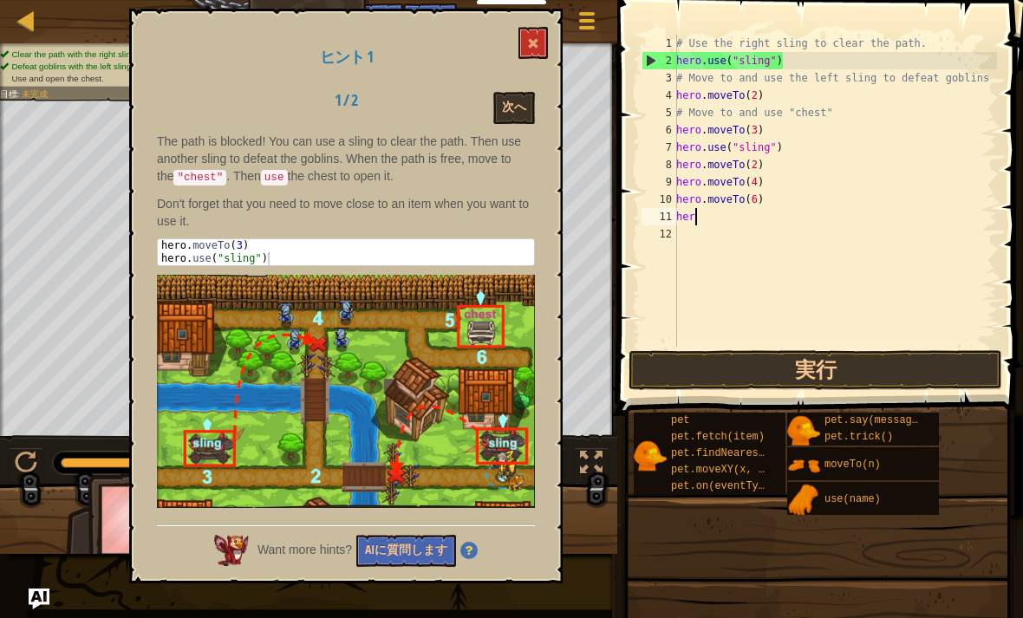
type textarea "h"
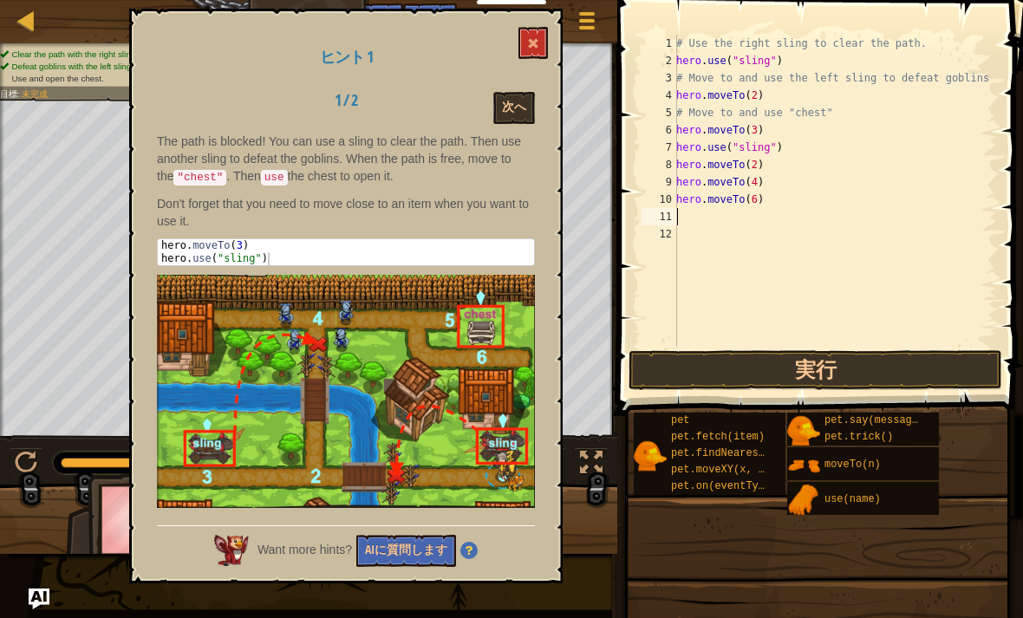
click at [537, 32] on button at bounding box center [533, 43] width 29 height 32
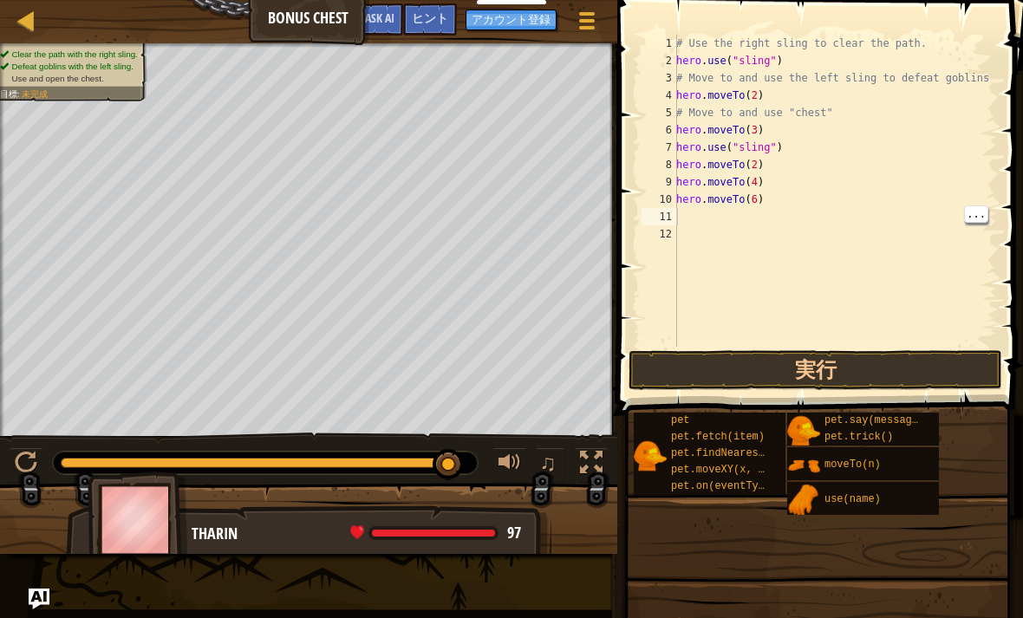
click at [684, 221] on div "# Use the right sling to clear the path. hero . use ( "sling" ) # Move to and u…" at bounding box center [835, 208] width 324 height 347
type textarea "h"
click at [859, 369] on button "実行" at bounding box center [816, 370] width 374 height 40
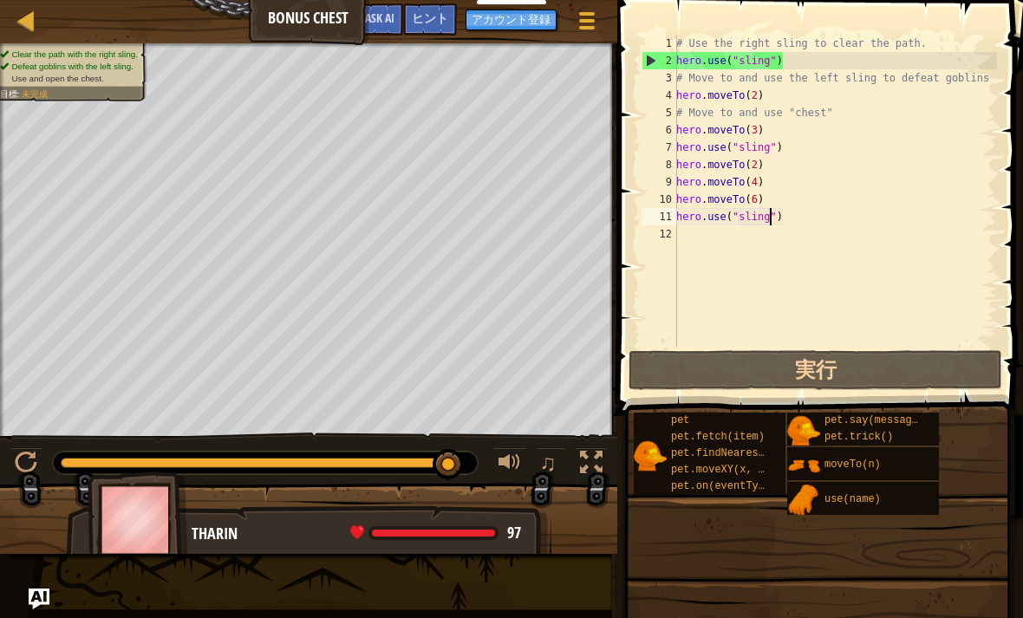
click at [438, 21] on span "ヒント" at bounding box center [430, 18] width 36 height 16
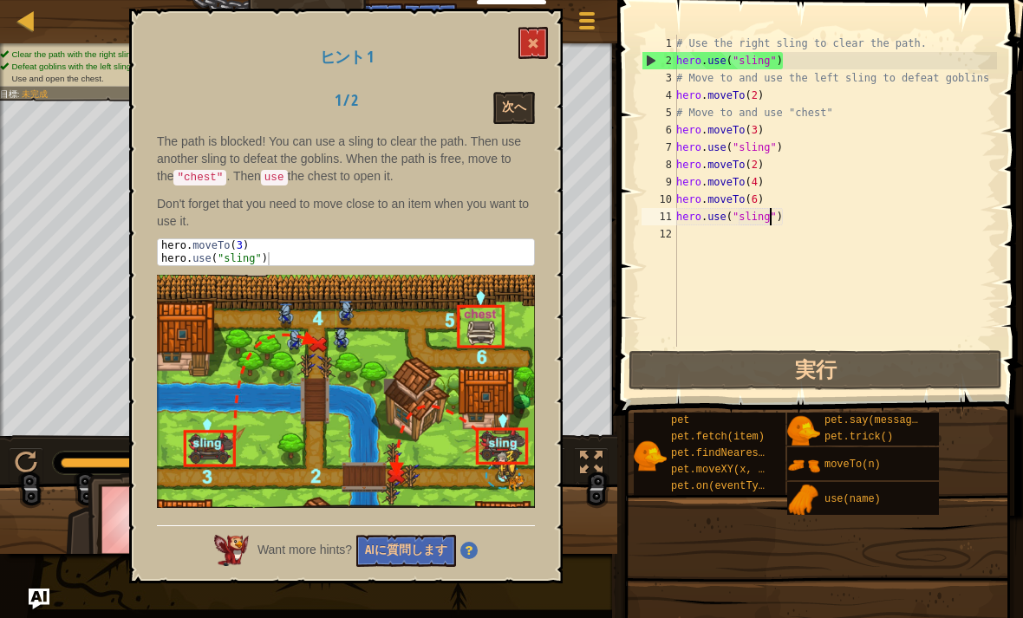
click at [487, 323] on img at bounding box center [346, 391] width 378 height 233
click at [370, 558] on button "AIに質問します" at bounding box center [406, 551] width 100 height 32
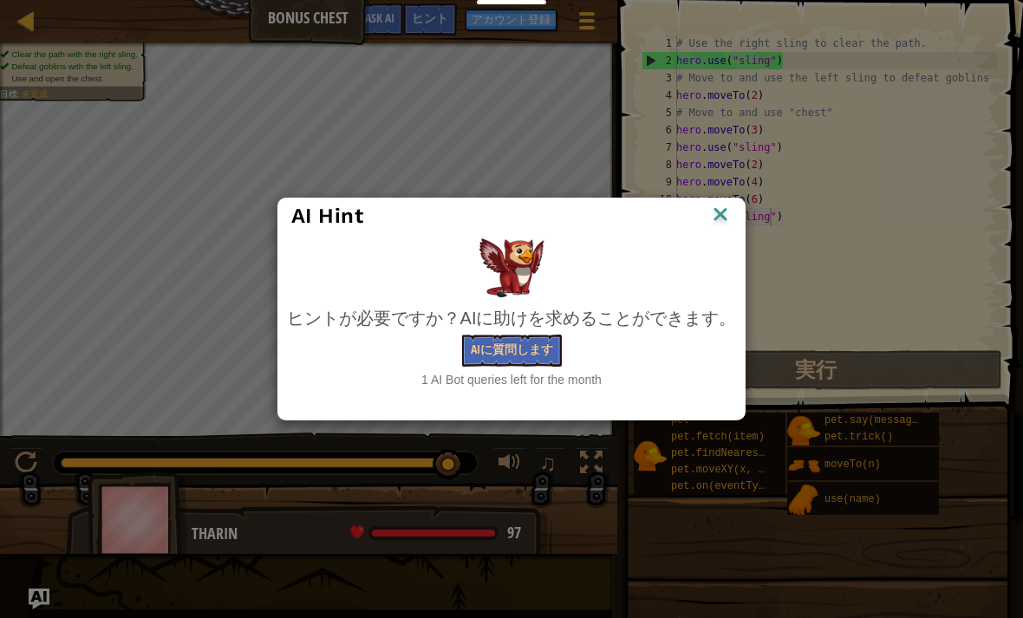
click at [467, 362] on button "AIに質問します" at bounding box center [512, 351] width 100 height 32
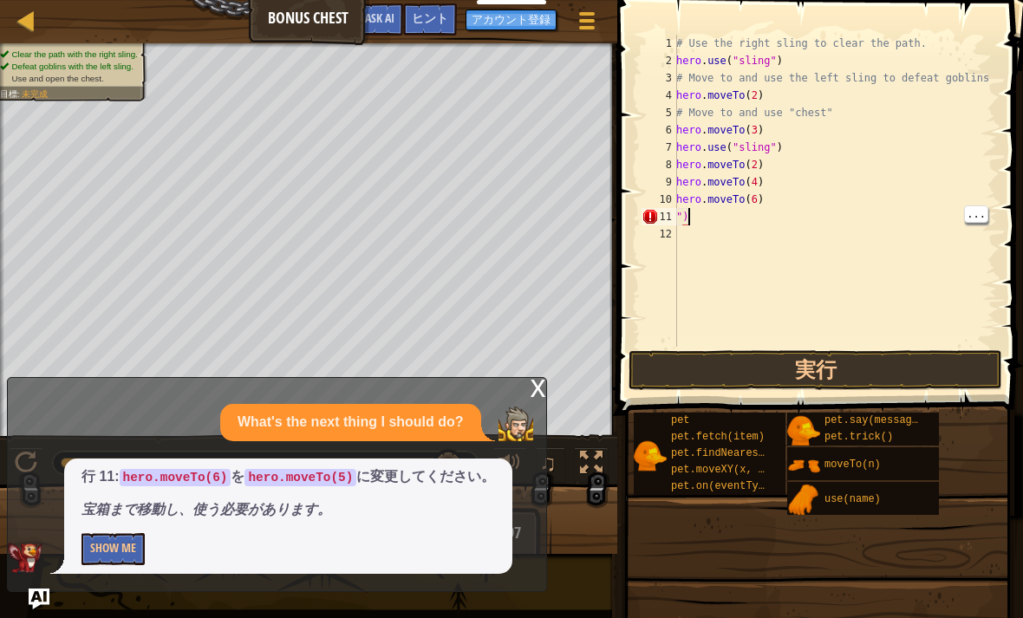
click at [700, 225] on div "# Use the right sling to clear the path. hero . use ( "sling" ) # Move to and u…" at bounding box center [835, 208] width 324 height 347
type textarea """
type textarea "hero.moveTo(5)"
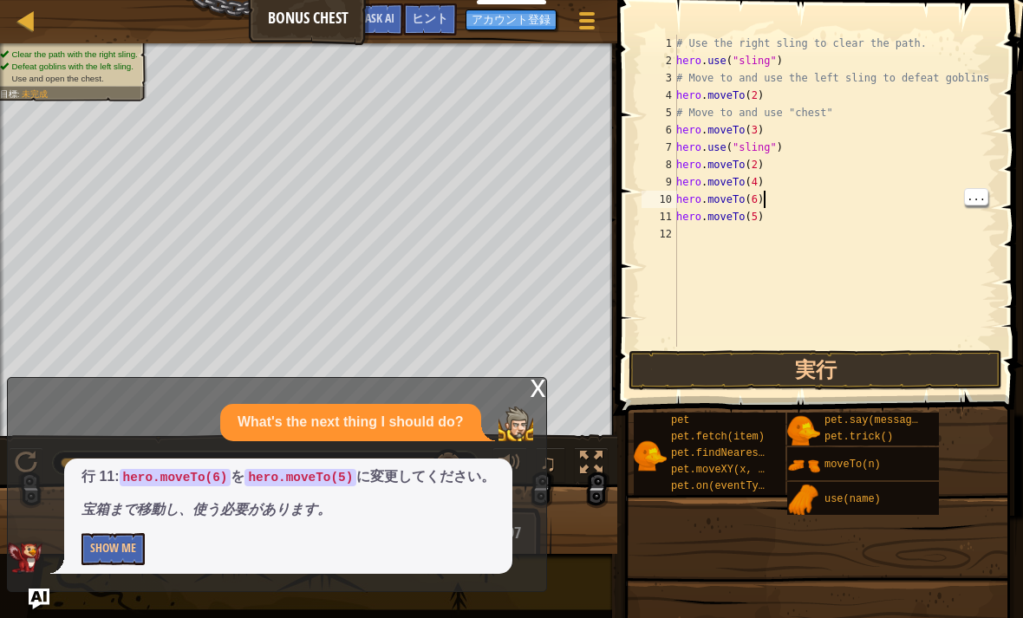
click at [772, 197] on div "# Use the right sling to clear the path. hero . use ( "sling" ) # Move to and u…" at bounding box center [835, 208] width 324 height 347
type textarea "h"
click at [772, 217] on div "# Use the right sling to clear the path. hero . use ( "sling" ) # Move to and u…" at bounding box center [835, 208] width 324 height 347
type textarea "h"
type textarea "hero.moveTo(5)"
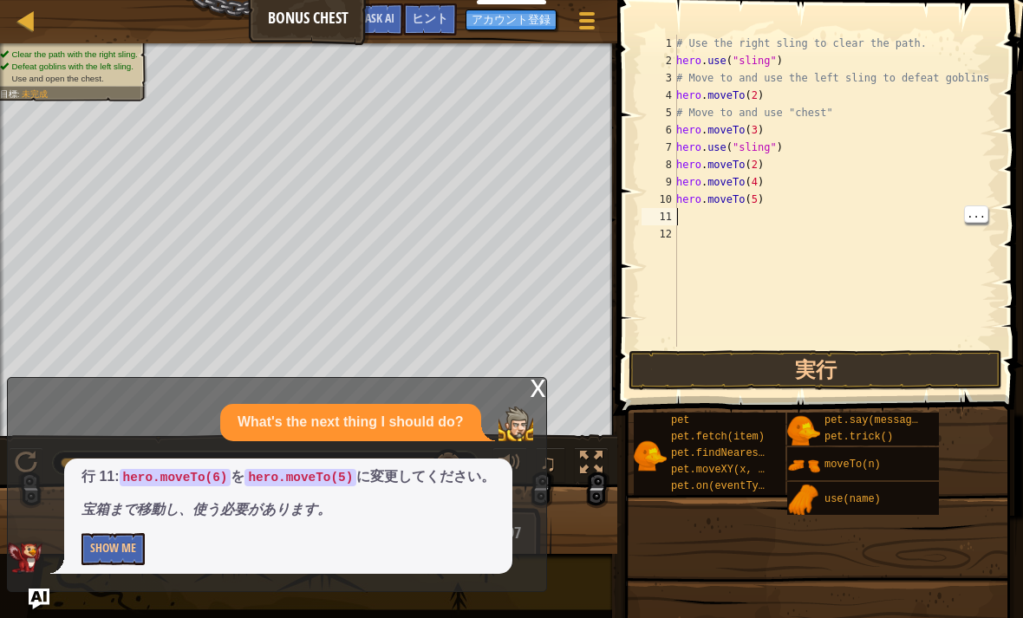
click at [538, 387] on div "x" at bounding box center [539, 386] width 16 height 17
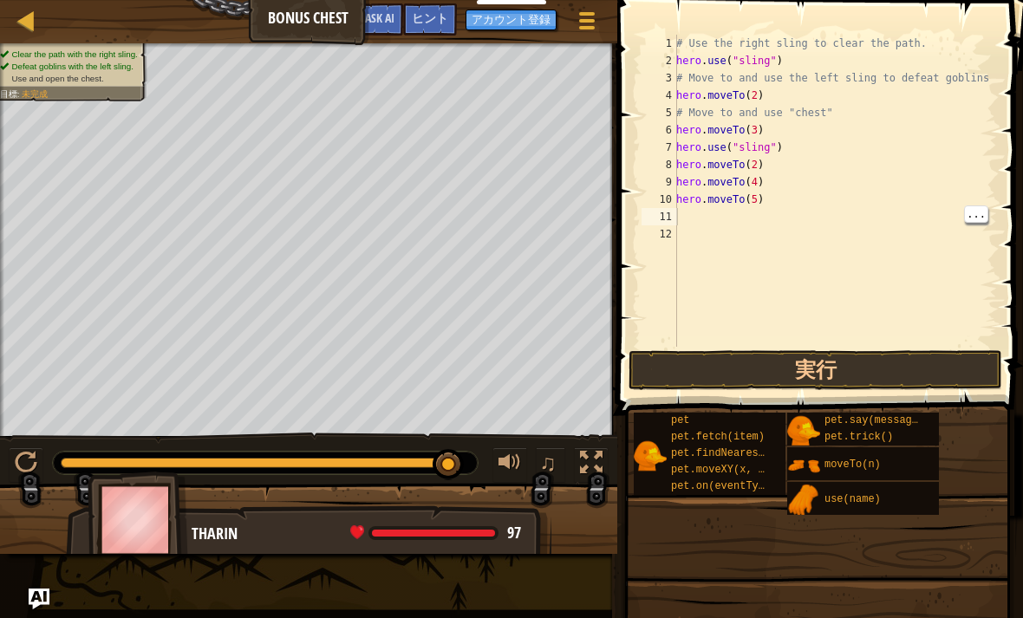
click at [688, 213] on div "# Use the right sling to clear the path. hero . use ( "sling" ) # Move to and u…" at bounding box center [835, 208] width 324 height 347
type textarea "hero.moveTo(6)"
click at [871, 358] on button "実行" at bounding box center [816, 370] width 374 height 40
type textarea "h"
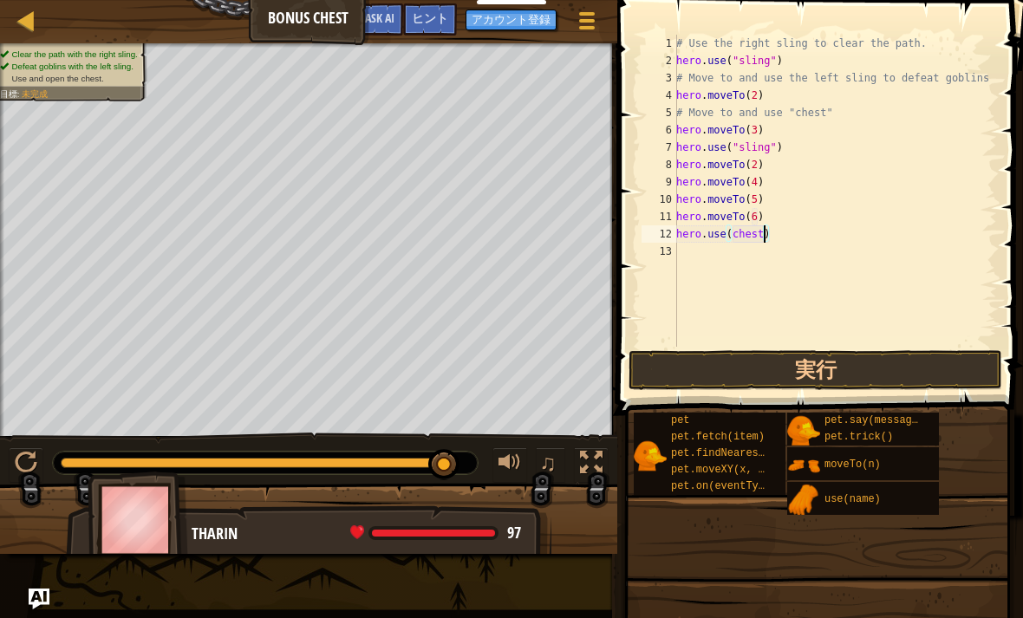
click at [851, 356] on button "実行" at bounding box center [816, 370] width 374 height 40
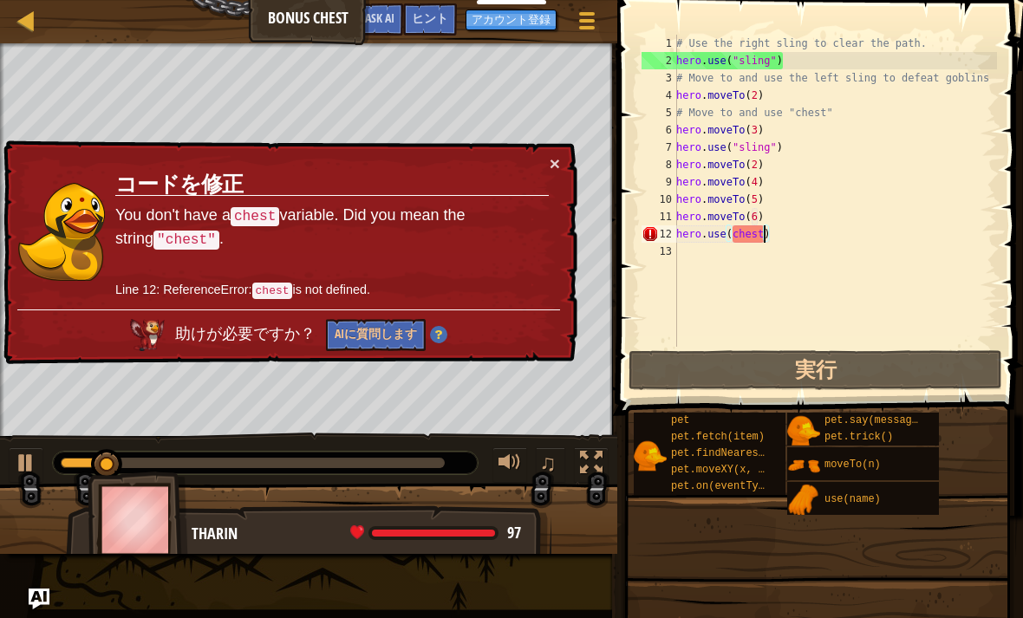
click at [554, 160] on button "×" at bounding box center [555, 163] width 10 height 18
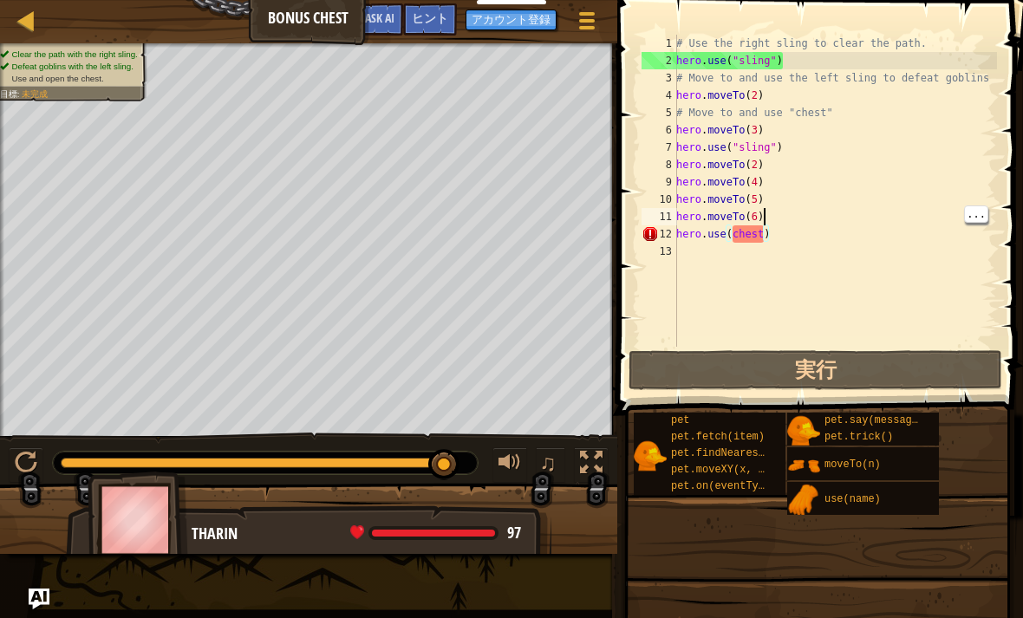
scroll to position [9, 6]
type textarea "hero.use(chest)"
click at [755, 236] on div "# Use the right sling to clear the path. hero . use ( "sling" ) # Move to and u…" at bounding box center [835, 208] width 324 height 347
click at [758, 240] on div "# Use the right sling to clear the path. hero . use ( "sling" ) # Move to and u…" at bounding box center [835, 208] width 324 height 347
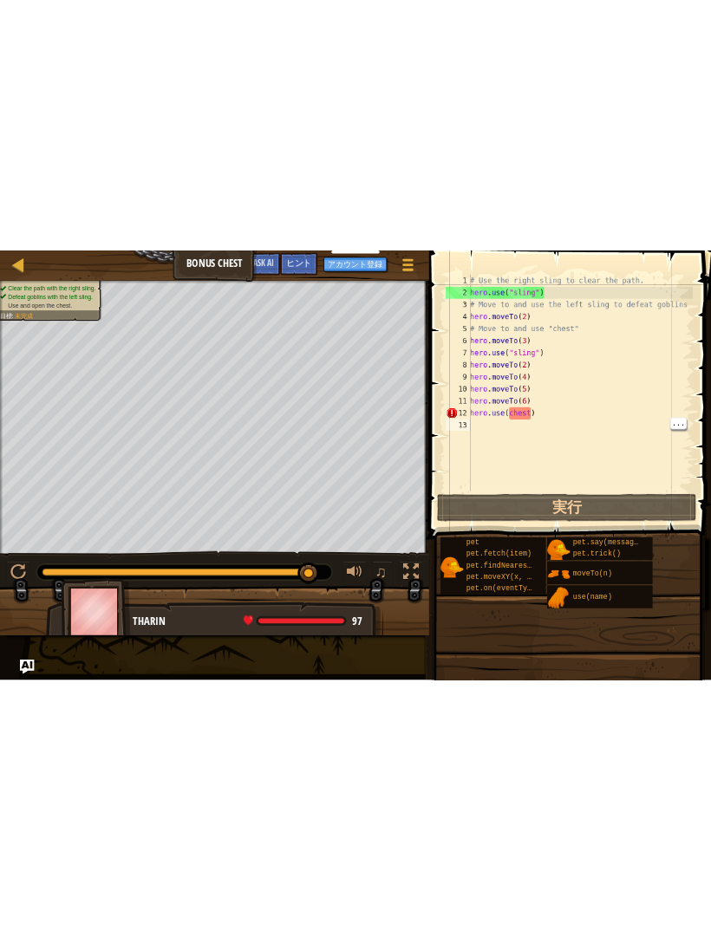
scroll to position [9, 0]
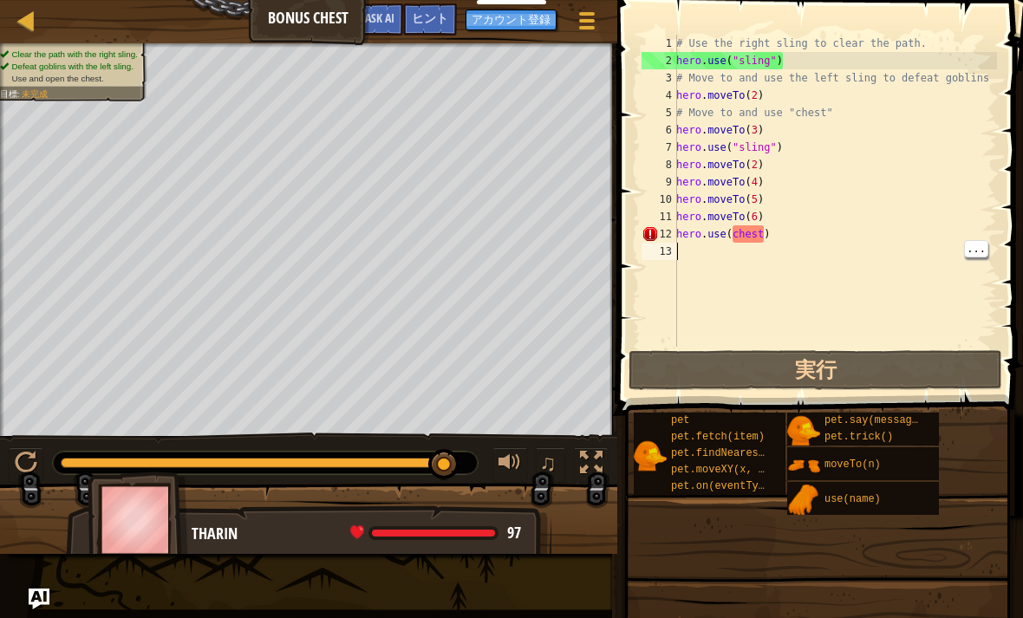
click at [769, 246] on div "# Use the right sling to clear the path. hero . use ( "sling" ) # Move to and u…" at bounding box center [835, 208] width 324 height 347
click at [769, 232] on div "# Use the right sling to clear the path. hero . use ( "sling" ) # Move to and u…" at bounding box center [835, 208] width 324 height 347
click at [760, 237] on div "# Use the right sling to clear the path. hero . use ( "sling" ) # Move to and u…" at bounding box center [835, 208] width 324 height 347
click at [781, 233] on div "# Use the right sling to clear the path. hero . use ( "sling" ) # Move to and u…" at bounding box center [835, 208] width 324 height 347
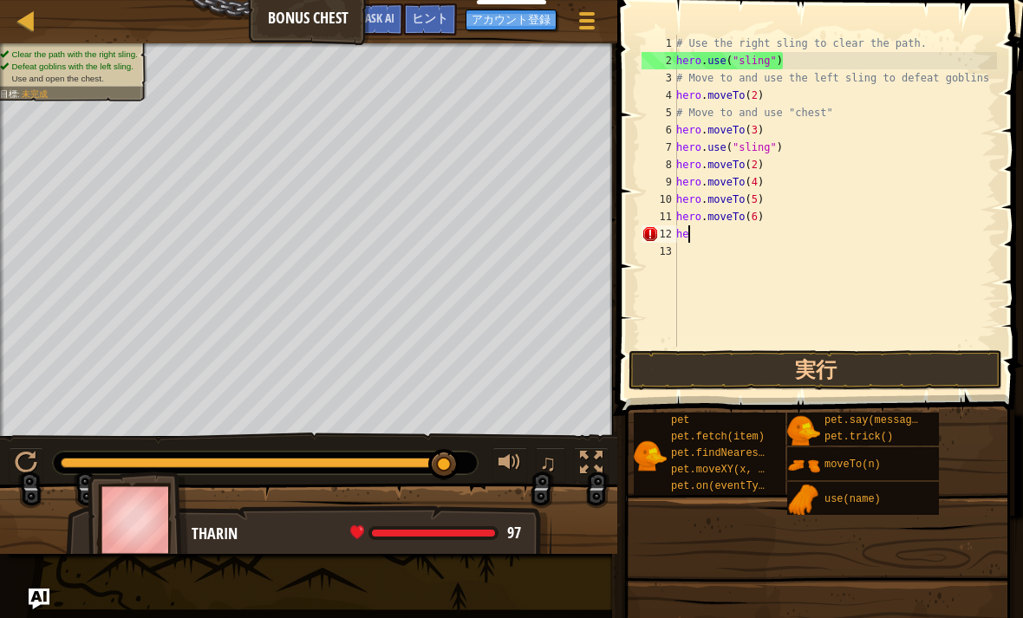
type textarea "h"
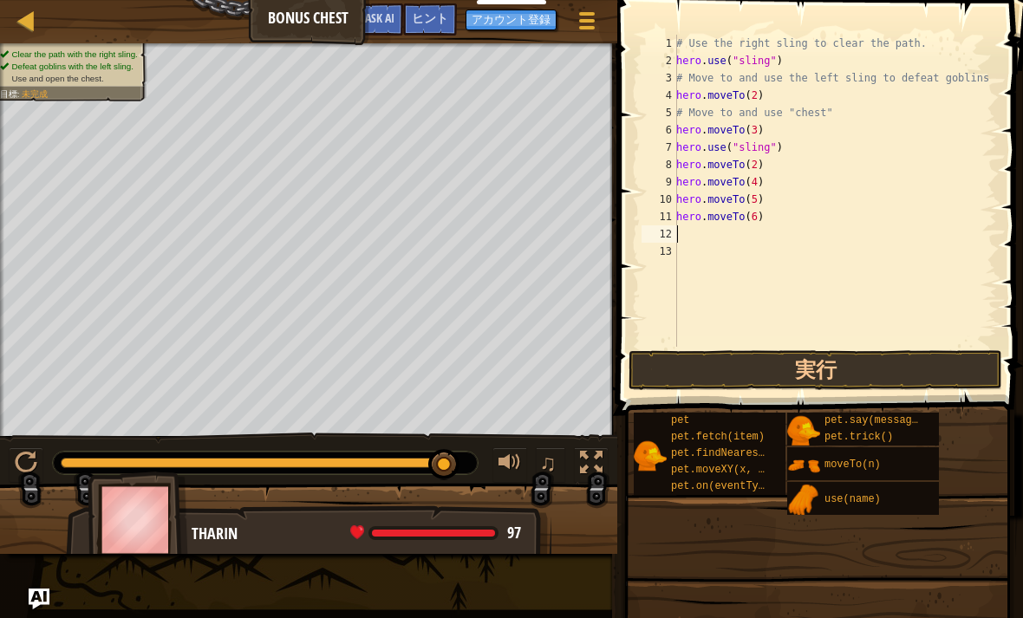
click at [441, 23] on span "ヒント" at bounding box center [430, 18] width 36 height 16
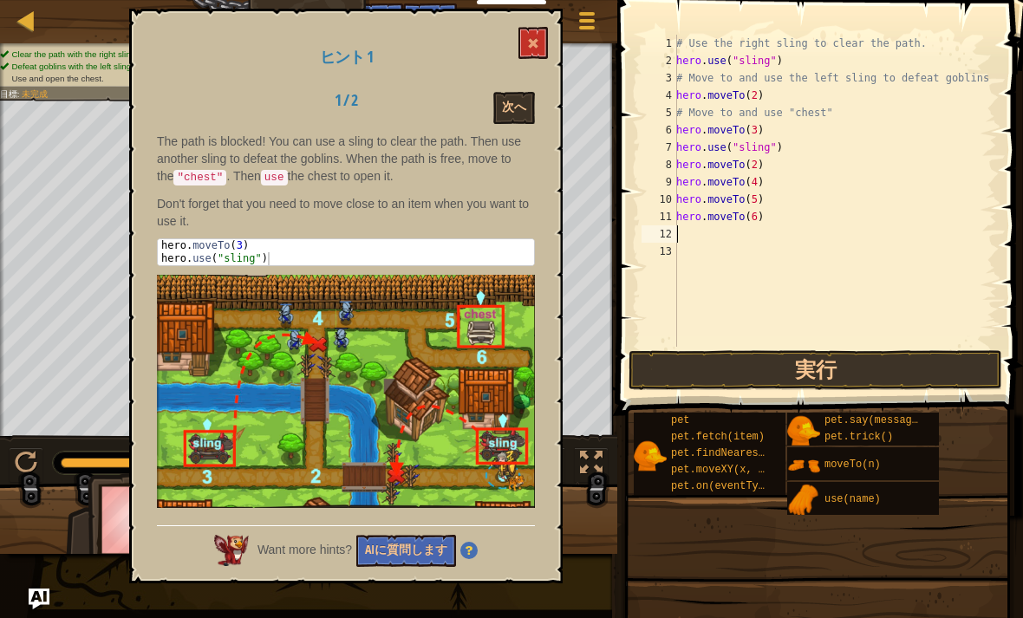
click at [528, 47] on button at bounding box center [533, 43] width 29 height 32
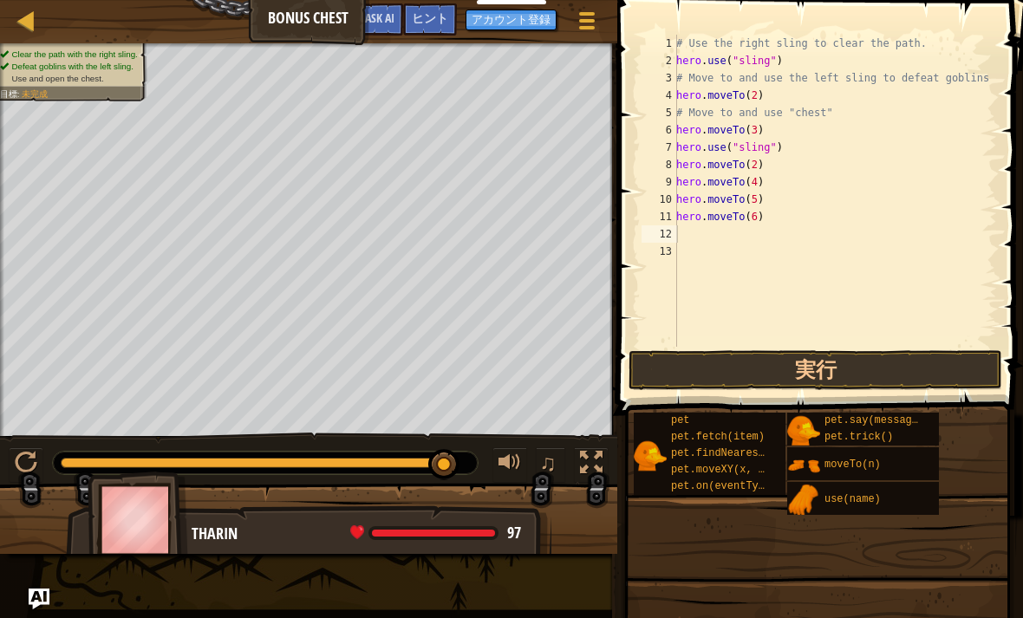
click at [578, 16] on div at bounding box center [587, 21] width 23 height 24
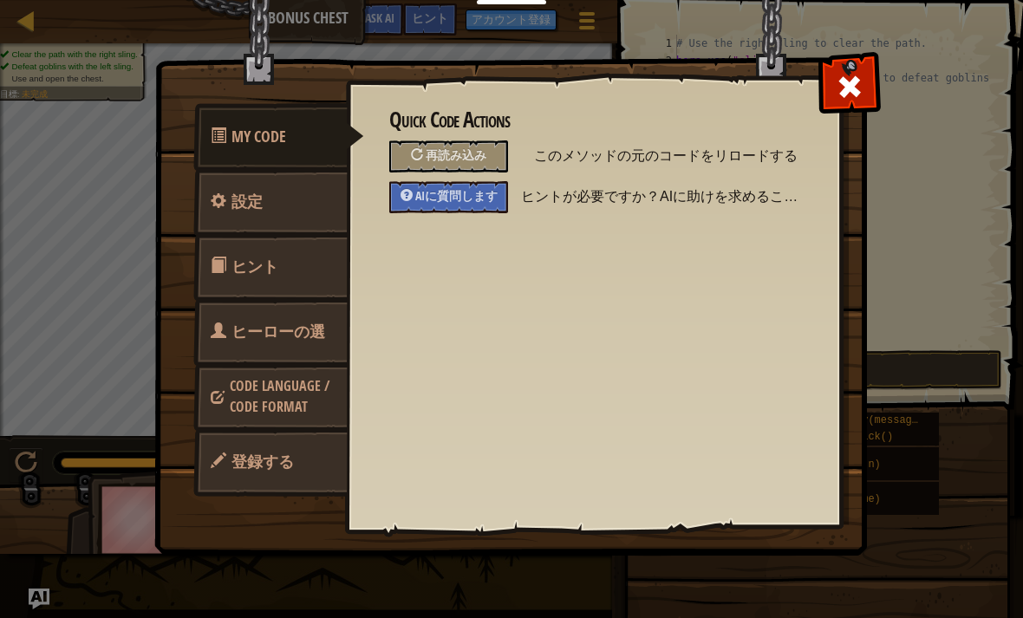
click at [293, 201] on link "設定" at bounding box center [270, 202] width 154 height 68
